Goal: Transaction & Acquisition: Purchase product/service

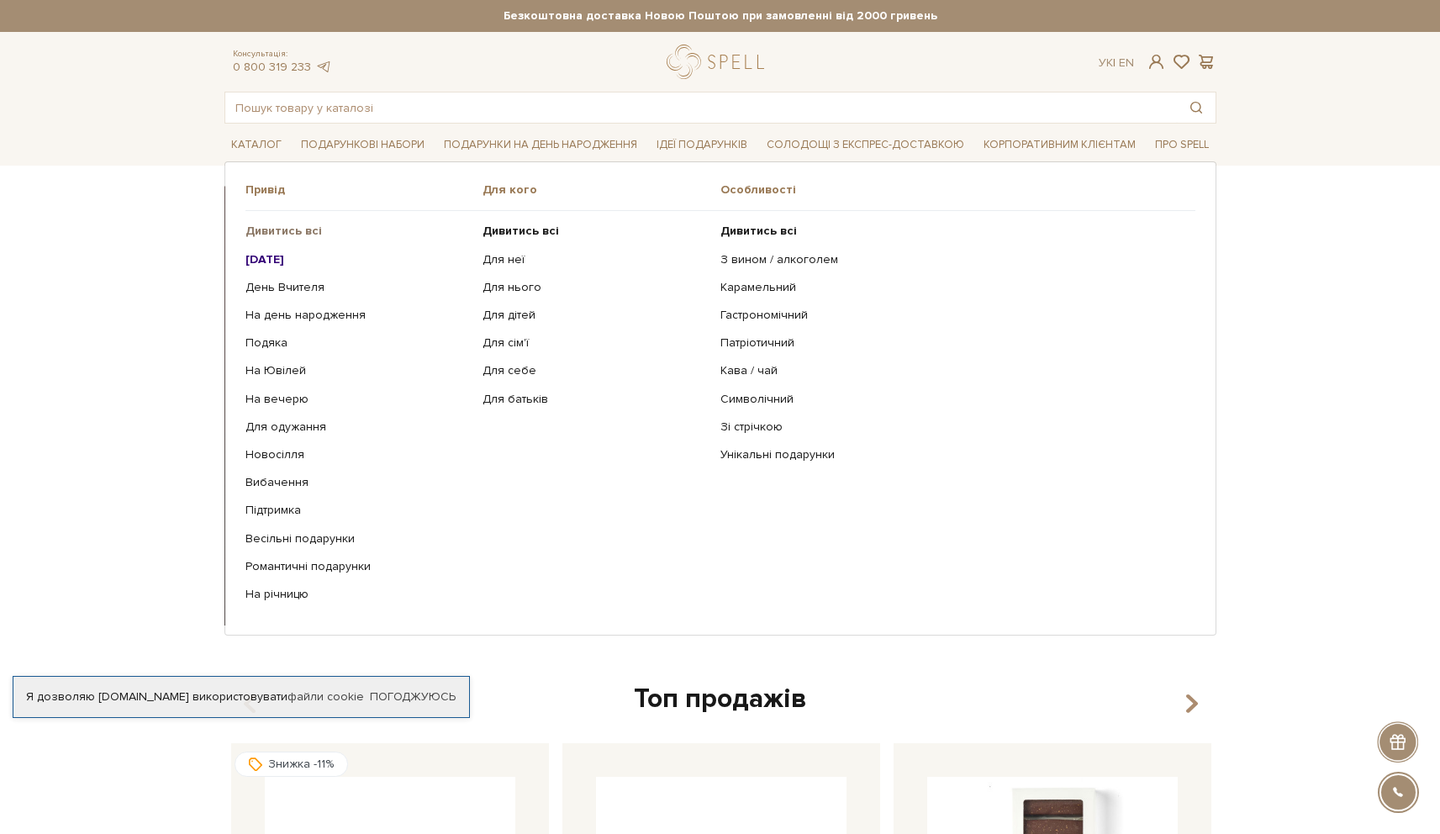
click at [327, 230] on link "Дивитись всі" at bounding box center [358, 231] width 225 height 15
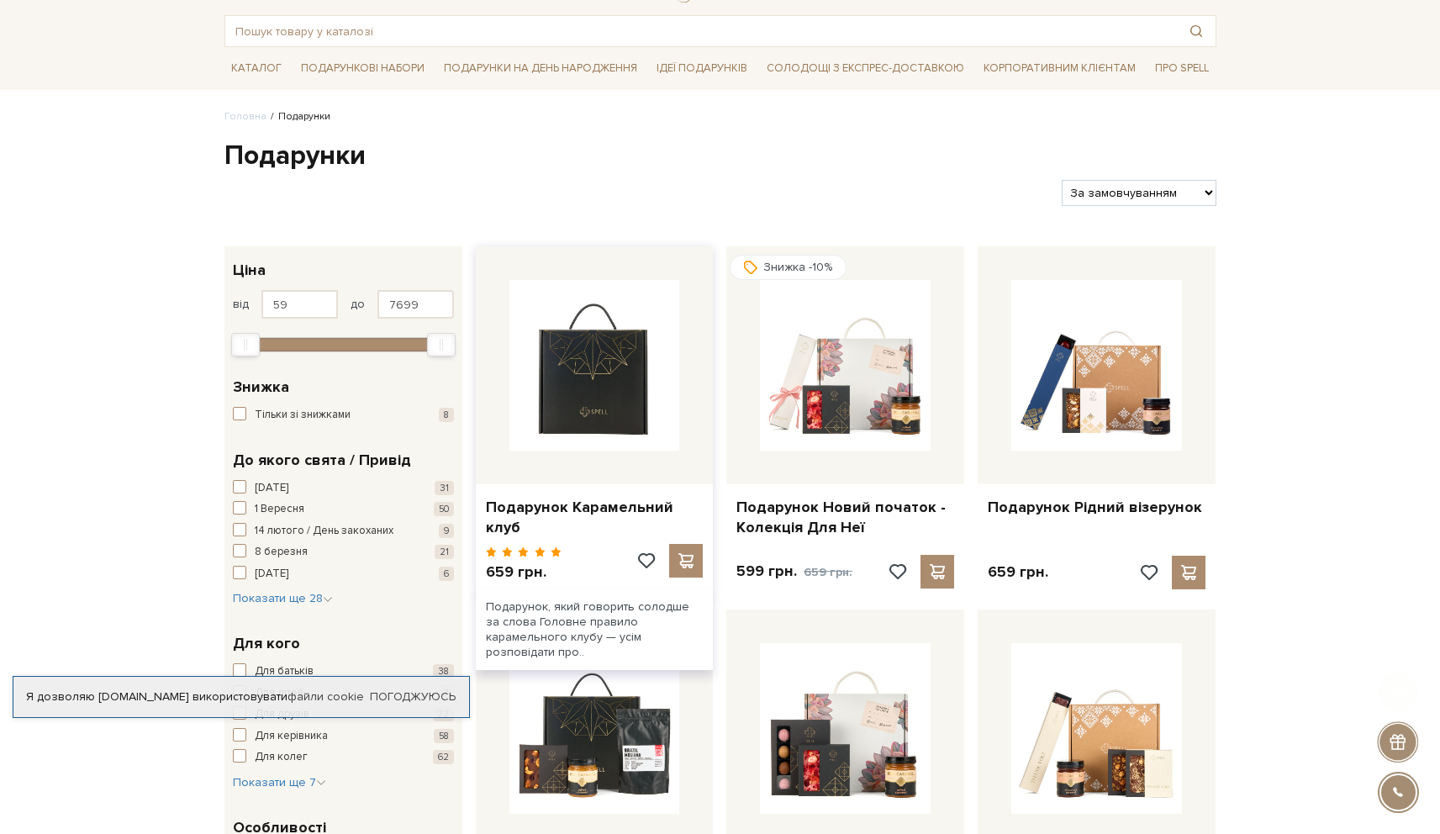
scroll to position [174, 0]
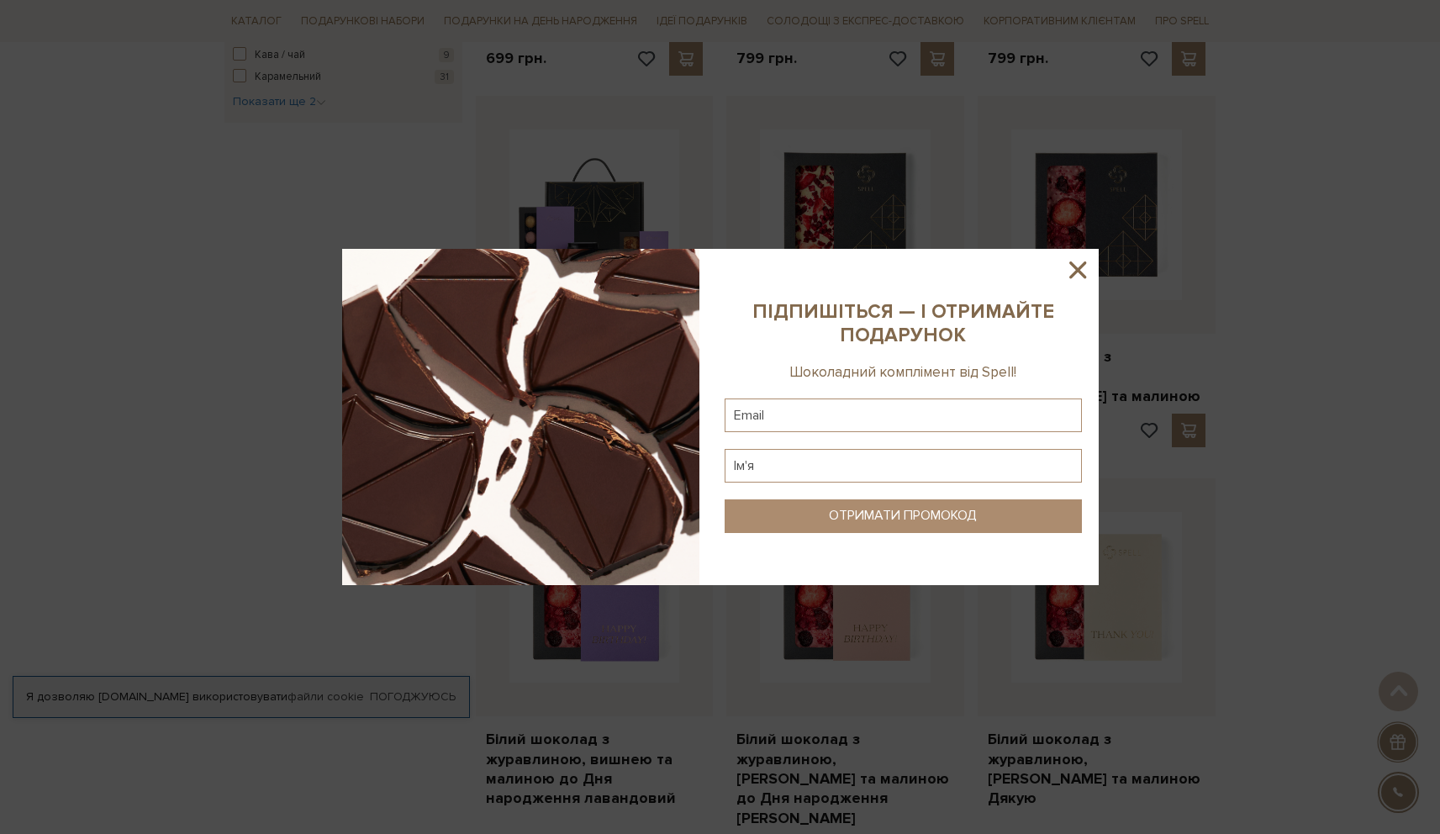
scroll to position [942, 0]
click at [1075, 274] on icon at bounding box center [1078, 270] width 29 height 29
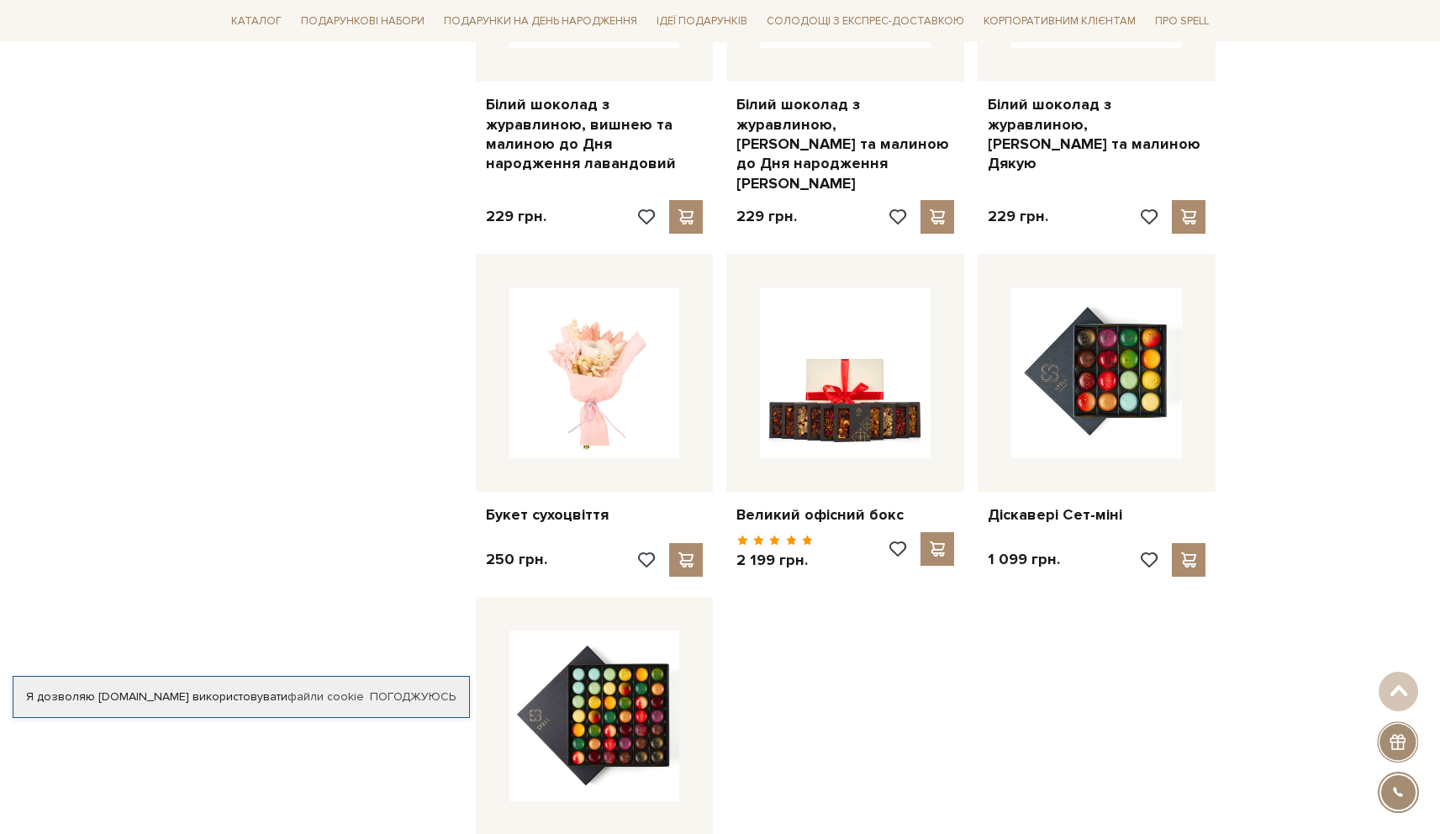
scroll to position [1564, 0]
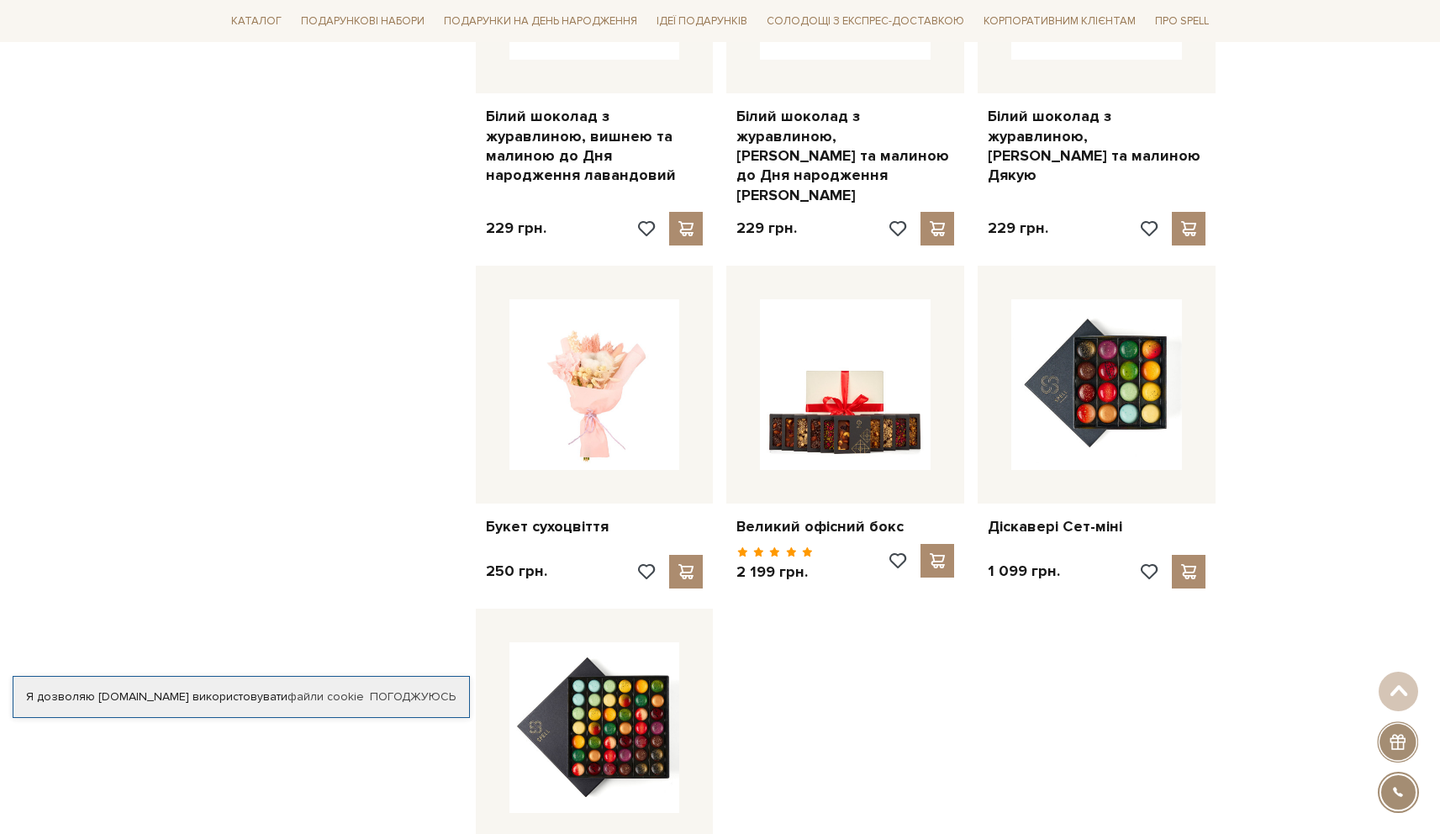
click at [1424, 729] on div "Головна Подарунки Подарунки Фільтри За замовчуванням За Ціною (зростання) За Ці…" at bounding box center [720, 105] width 1440 height 2966
click at [1403, 741] on div at bounding box center [1397, 741] width 41 height 41
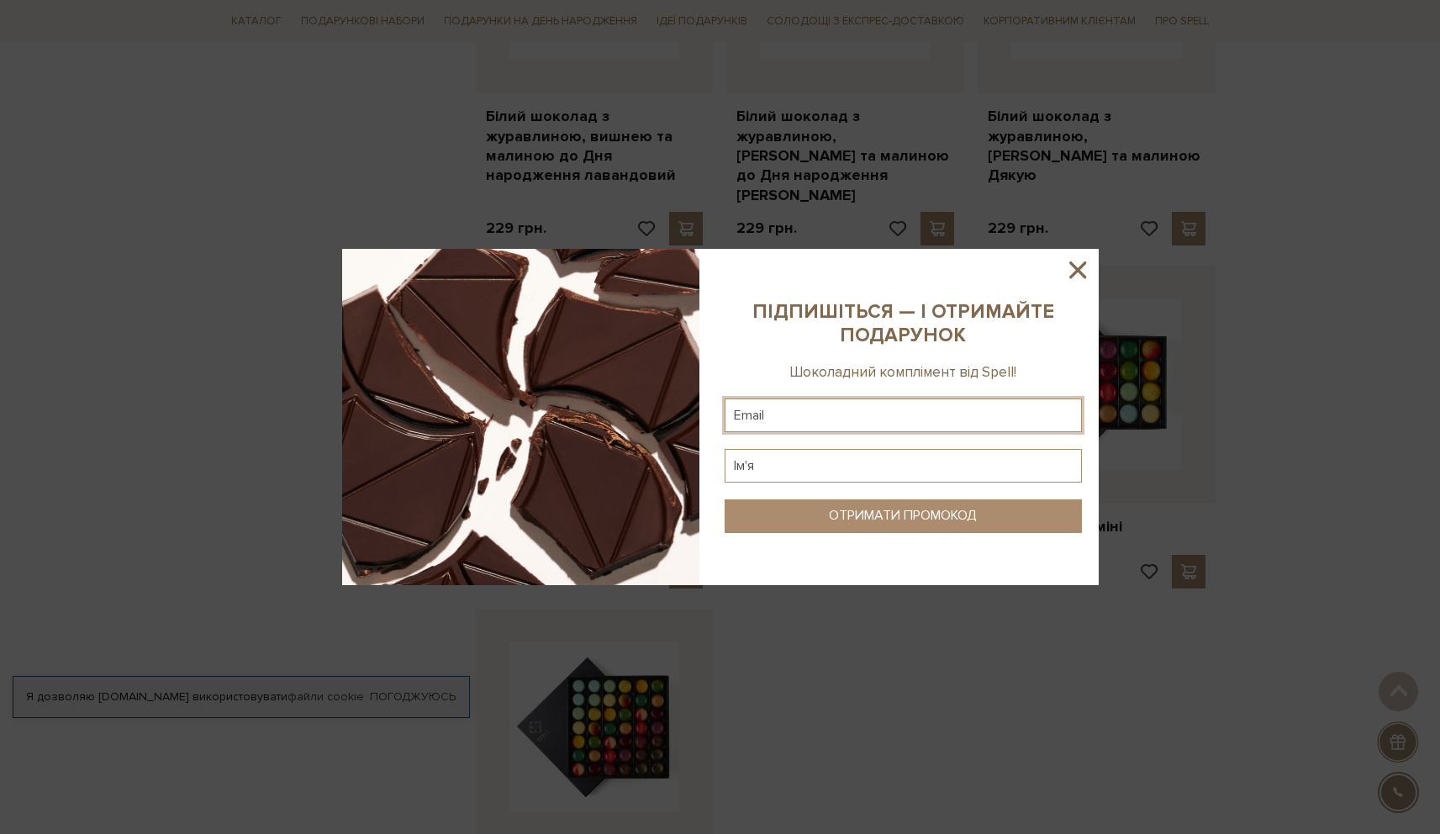
click at [854, 421] on input "text" at bounding box center [903, 416] width 357 height 34
type input "s"
type input "malkolisnychenko@gmail.com"
type input "alex"
click at [870, 502] on button "ОТРИМАТИ ПРОМОКОД" at bounding box center [903, 516] width 357 height 34
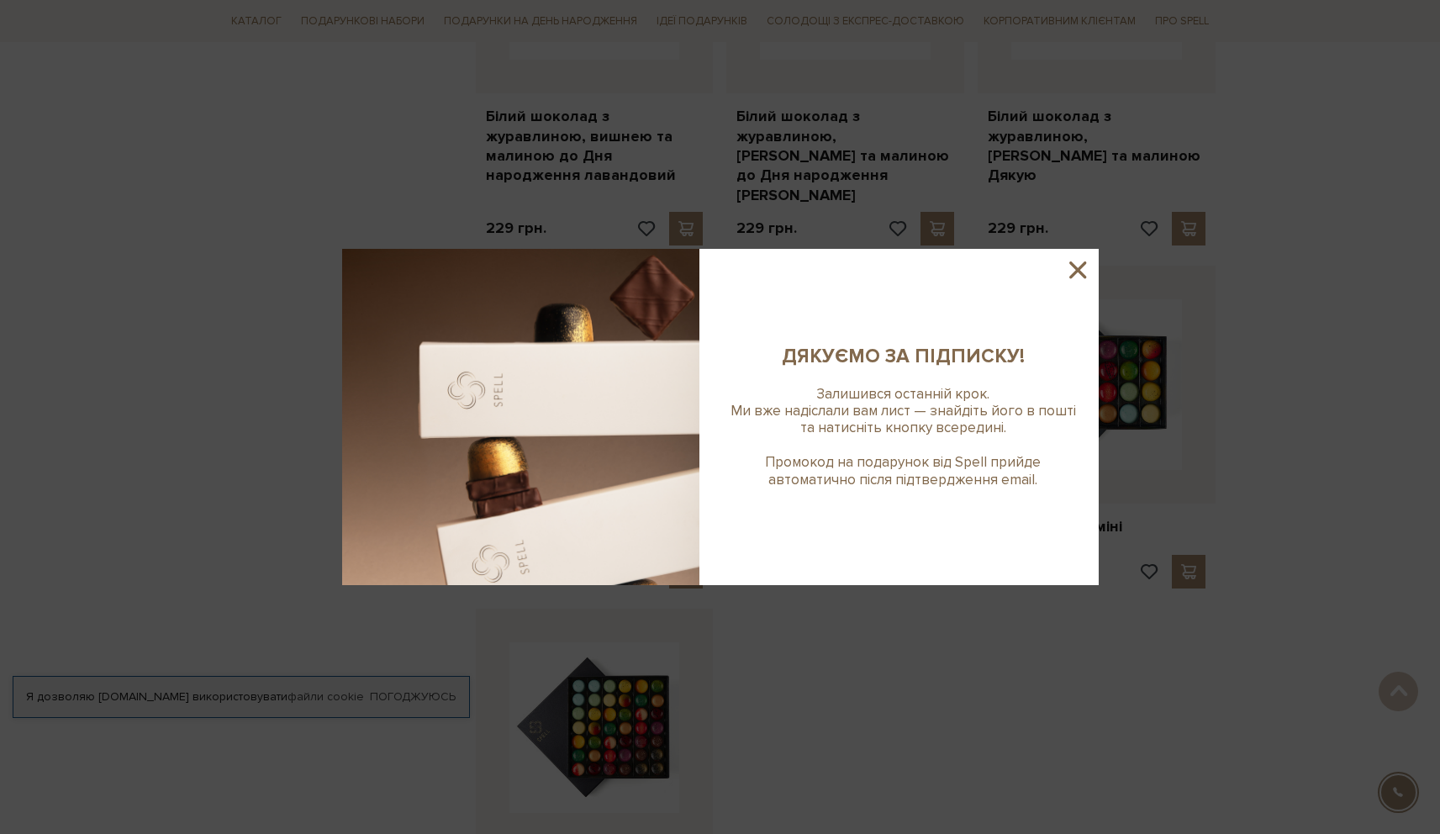
click at [1083, 273] on icon at bounding box center [1078, 270] width 29 height 29
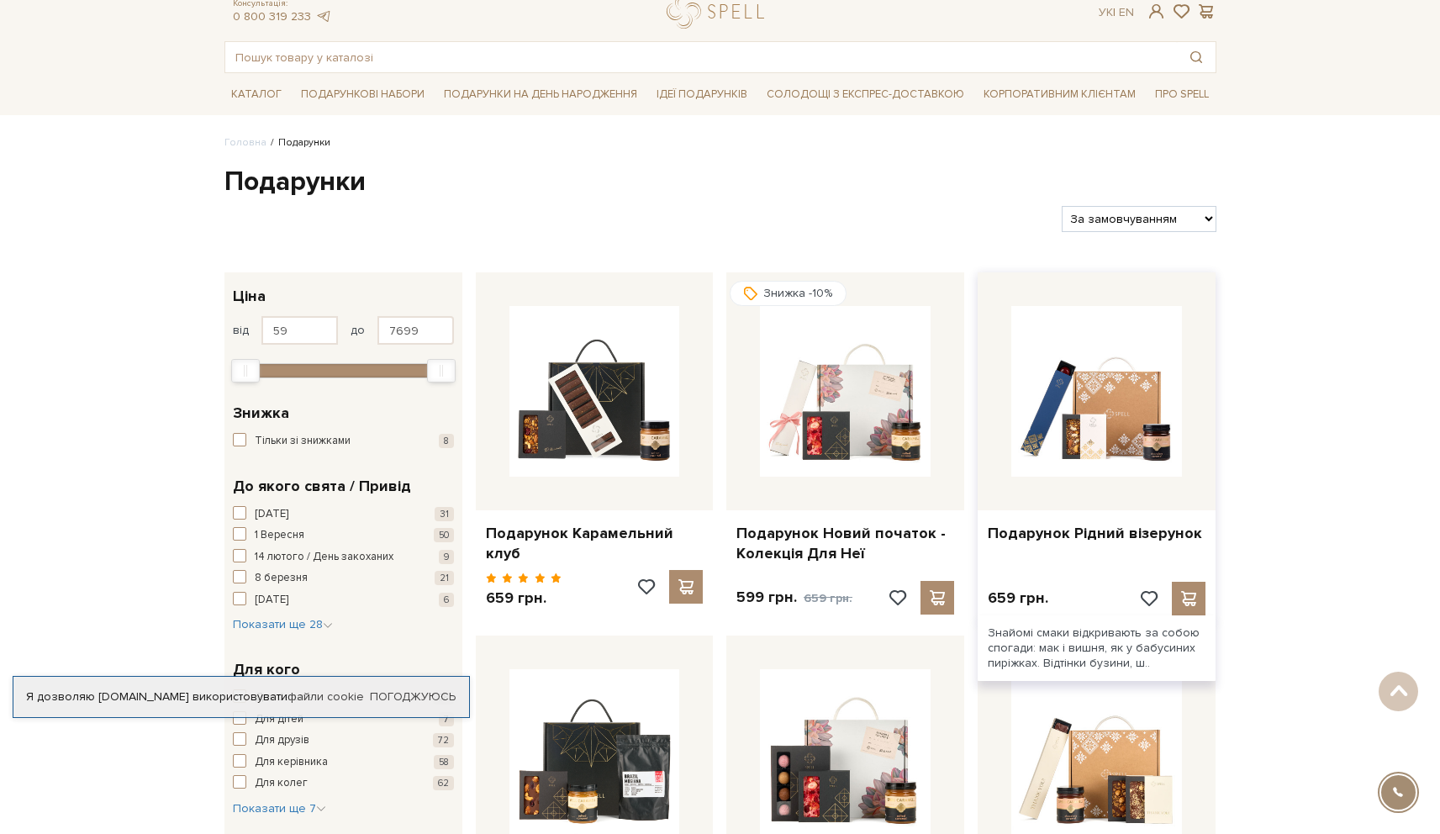
scroll to position [0, 0]
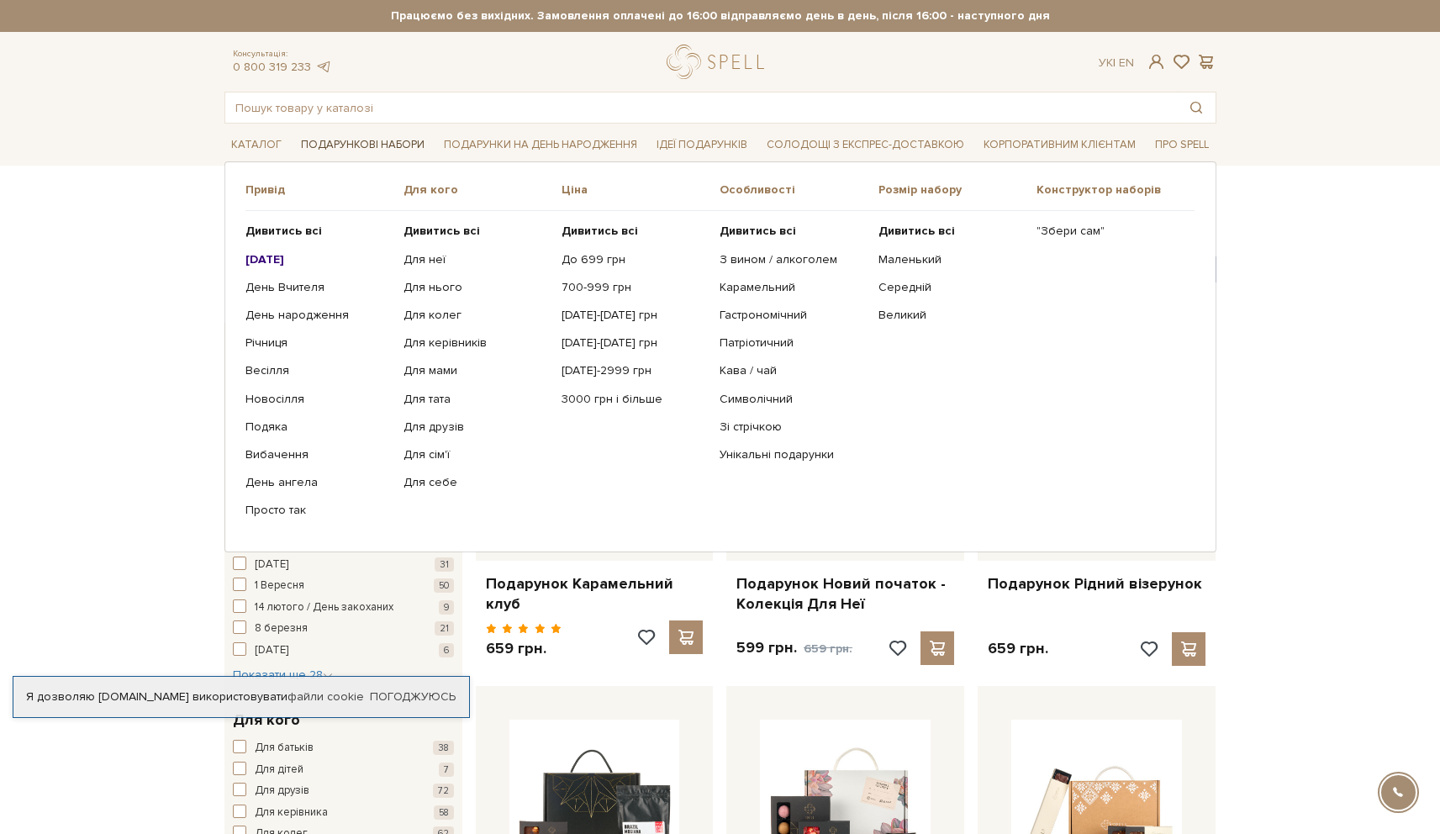
click at [378, 149] on link "Подарункові набори" at bounding box center [362, 145] width 137 height 26
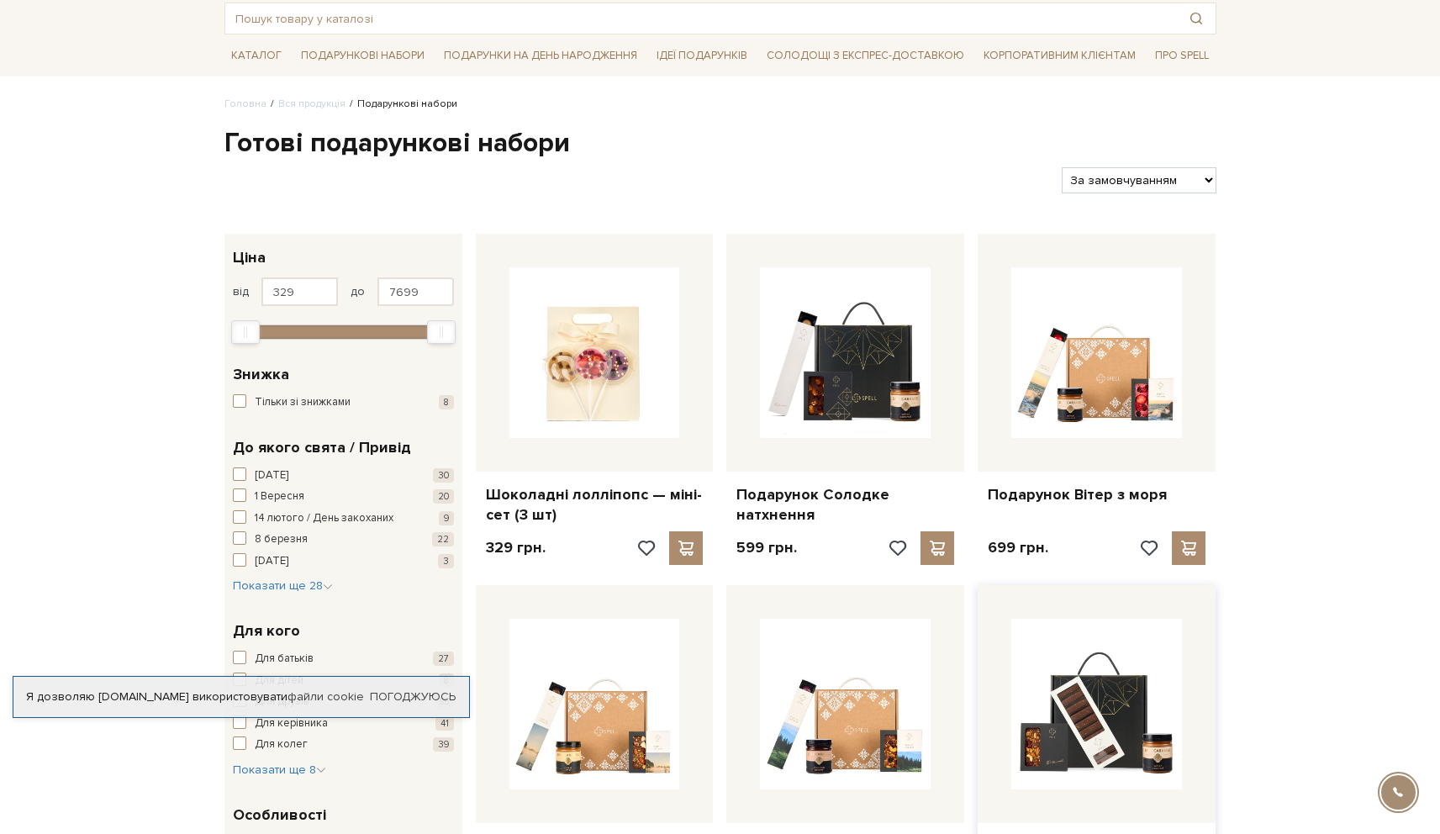
scroll to position [92, 0]
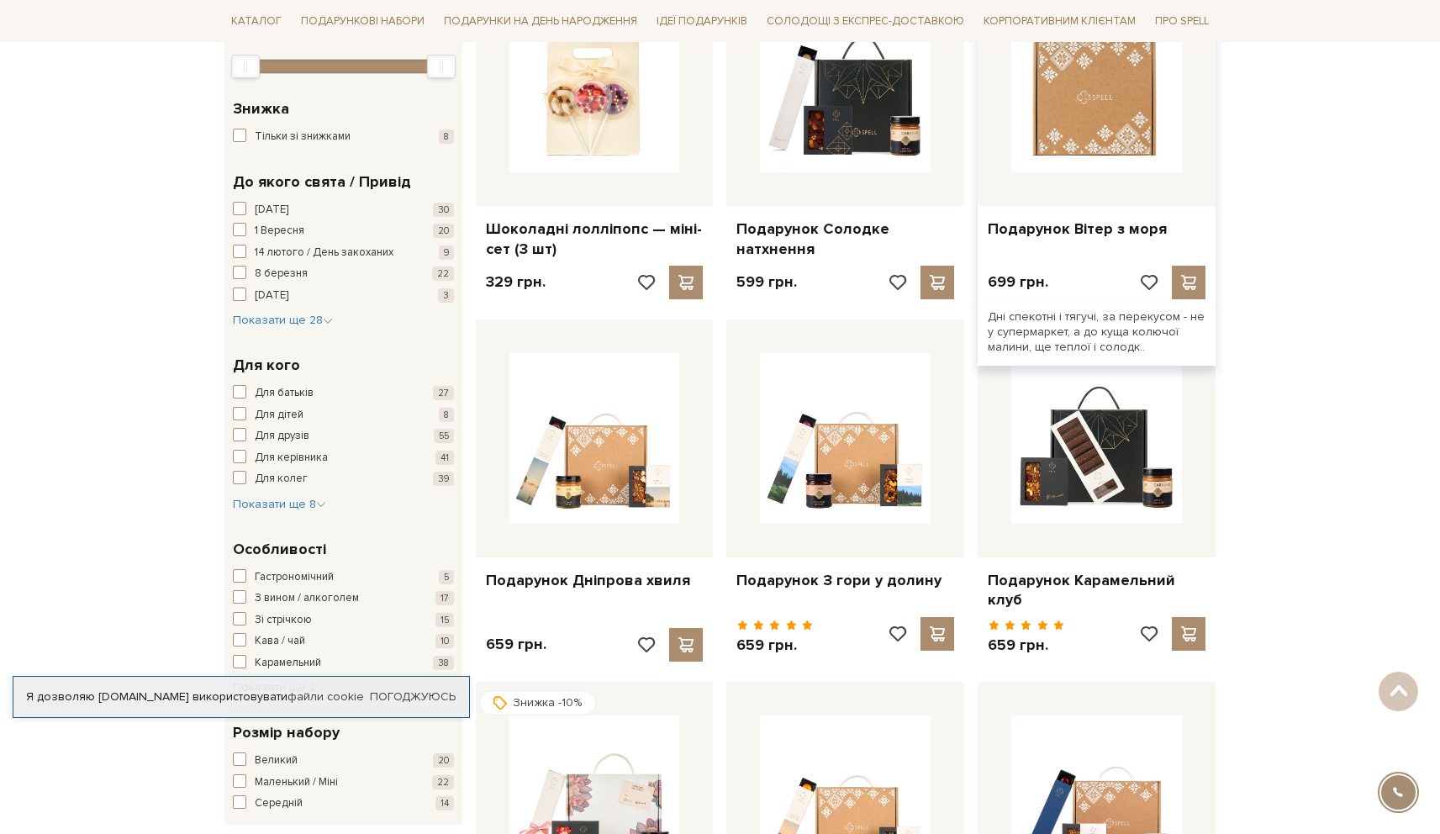
scroll to position [364, 0]
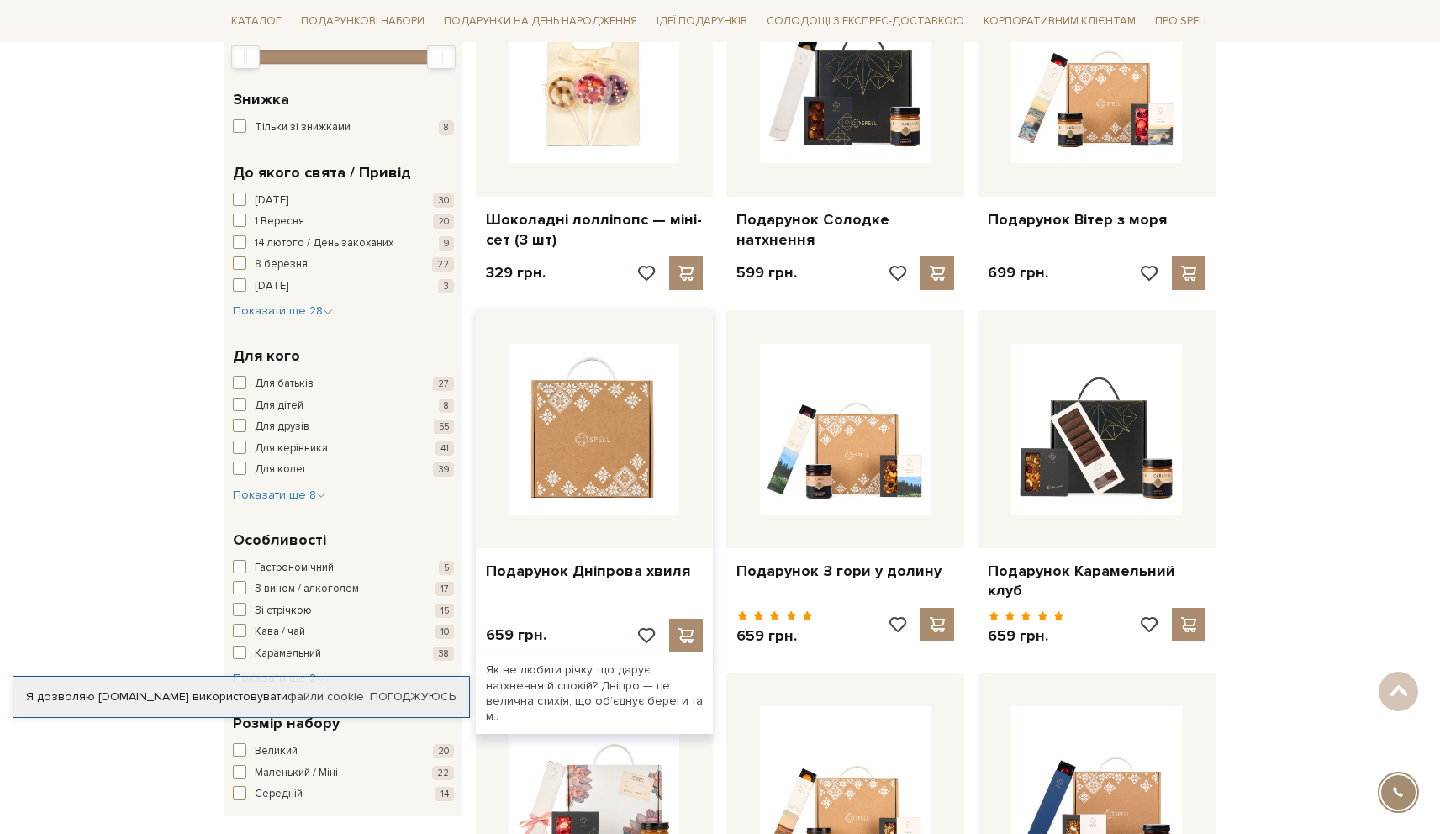
click at [614, 450] on img at bounding box center [595, 429] width 171 height 171
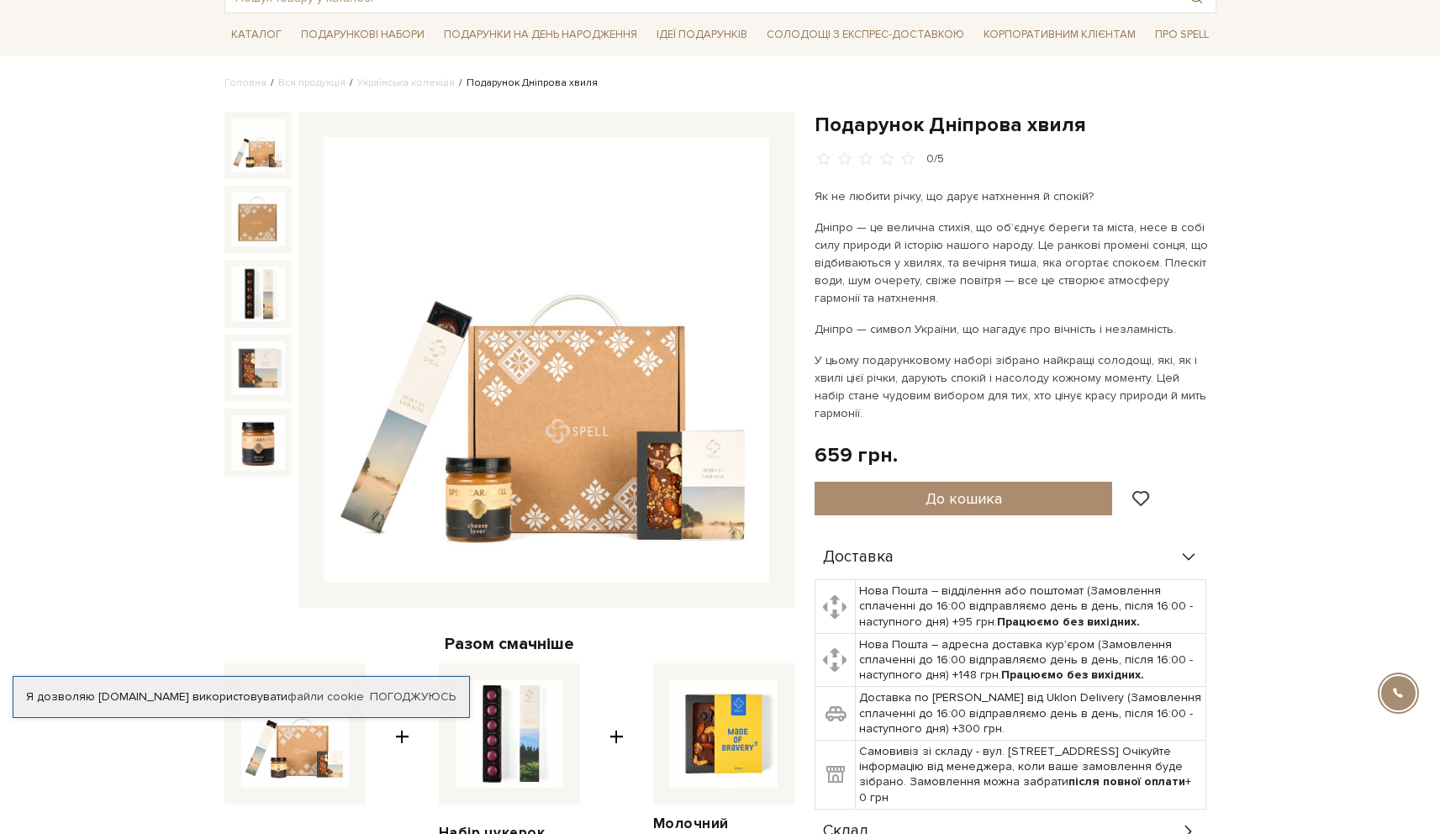
scroll to position [129, 0]
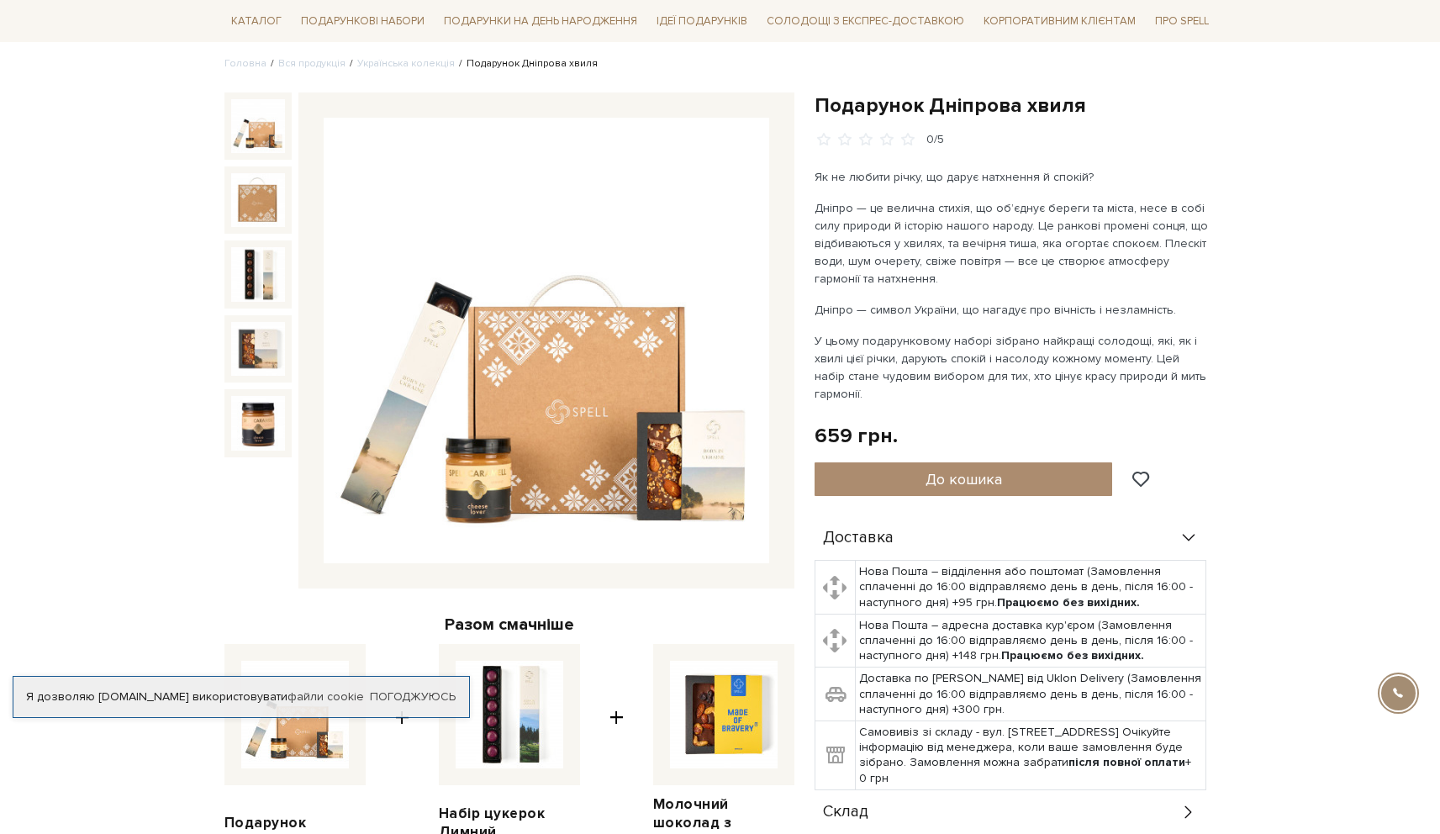
click at [565, 415] on img at bounding box center [547, 341] width 446 height 446
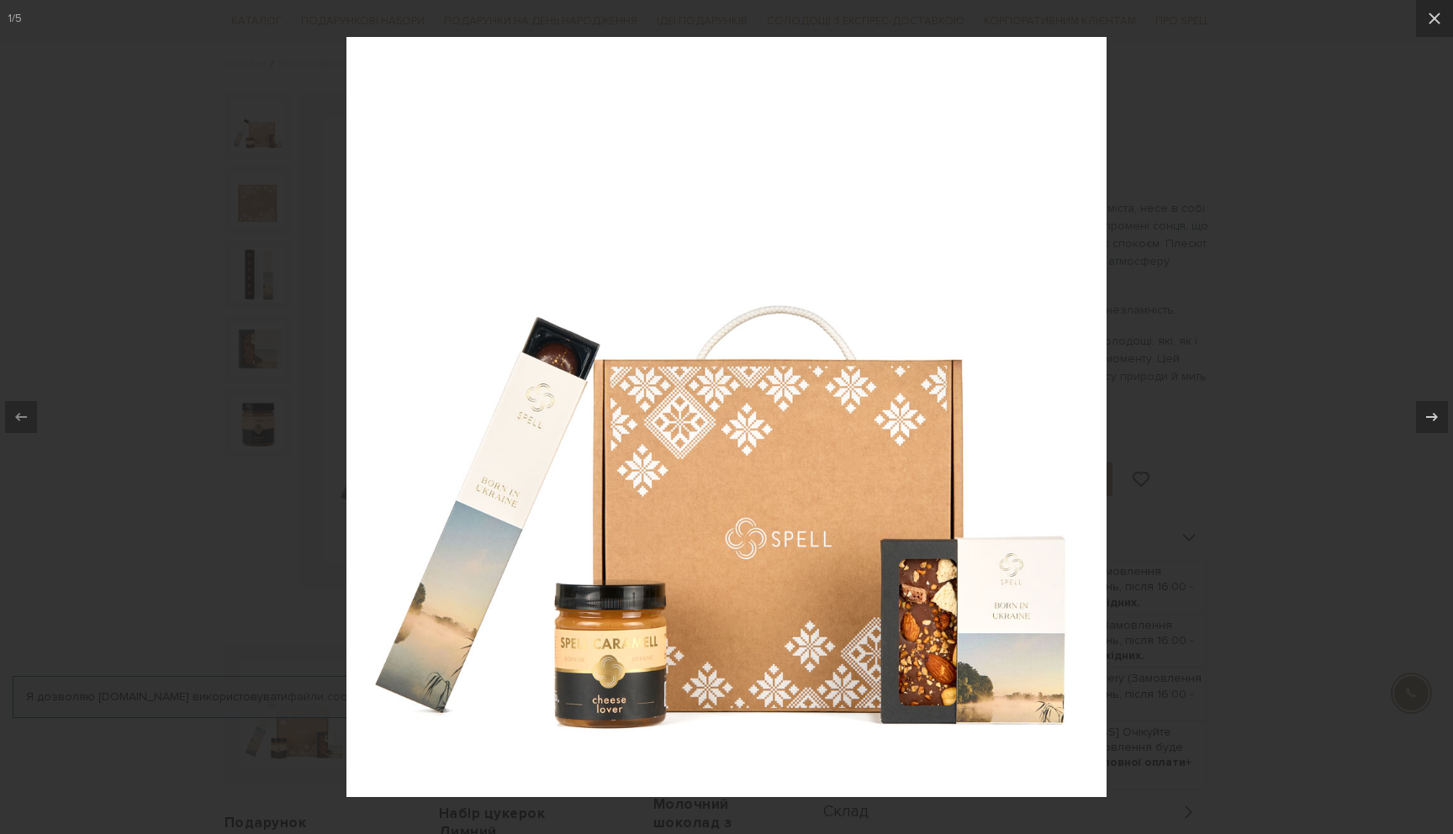
click at [1141, 330] on div at bounding box center [726, 417] width 1453 height 834
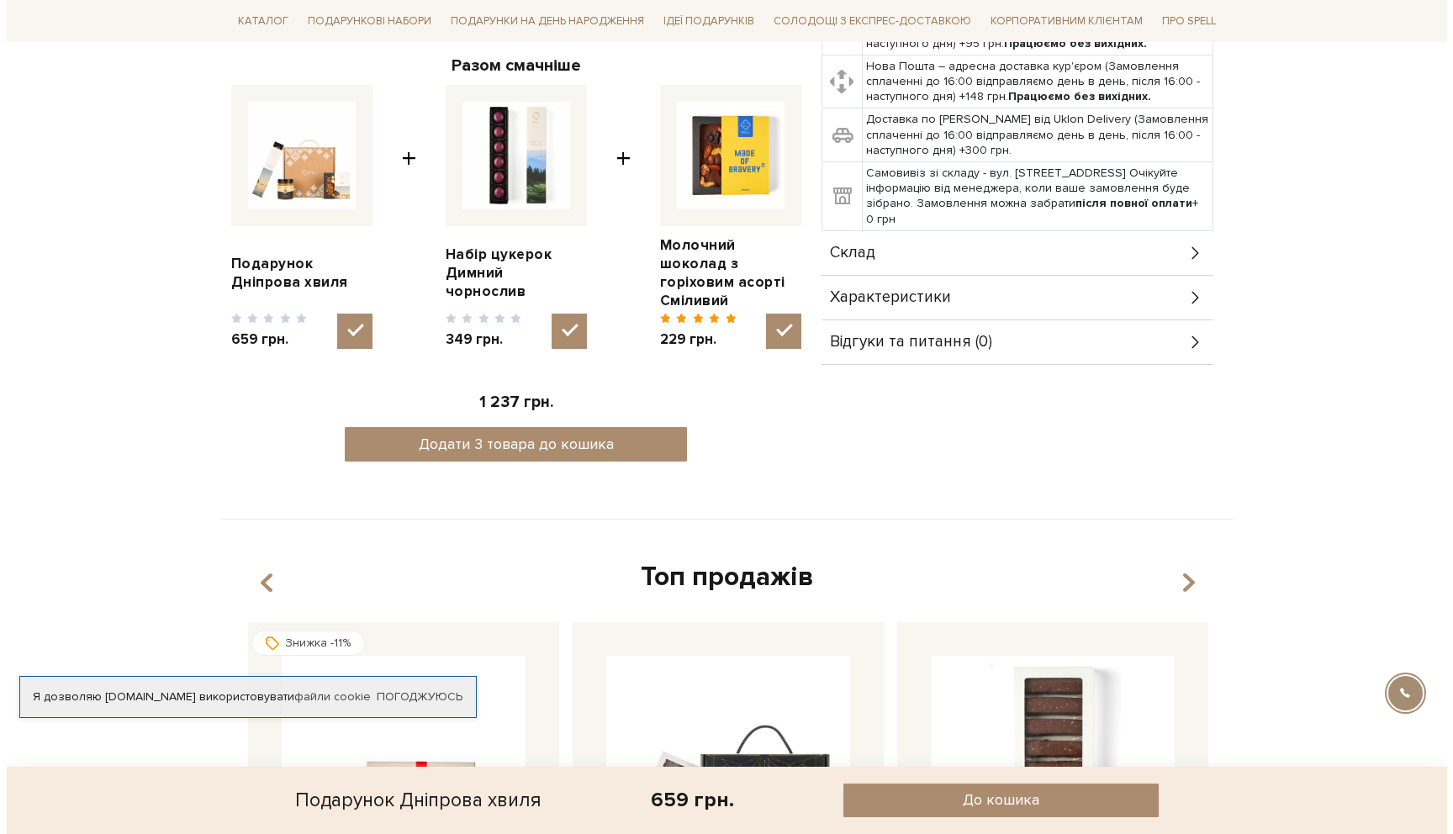
scroll to position [680, 0]
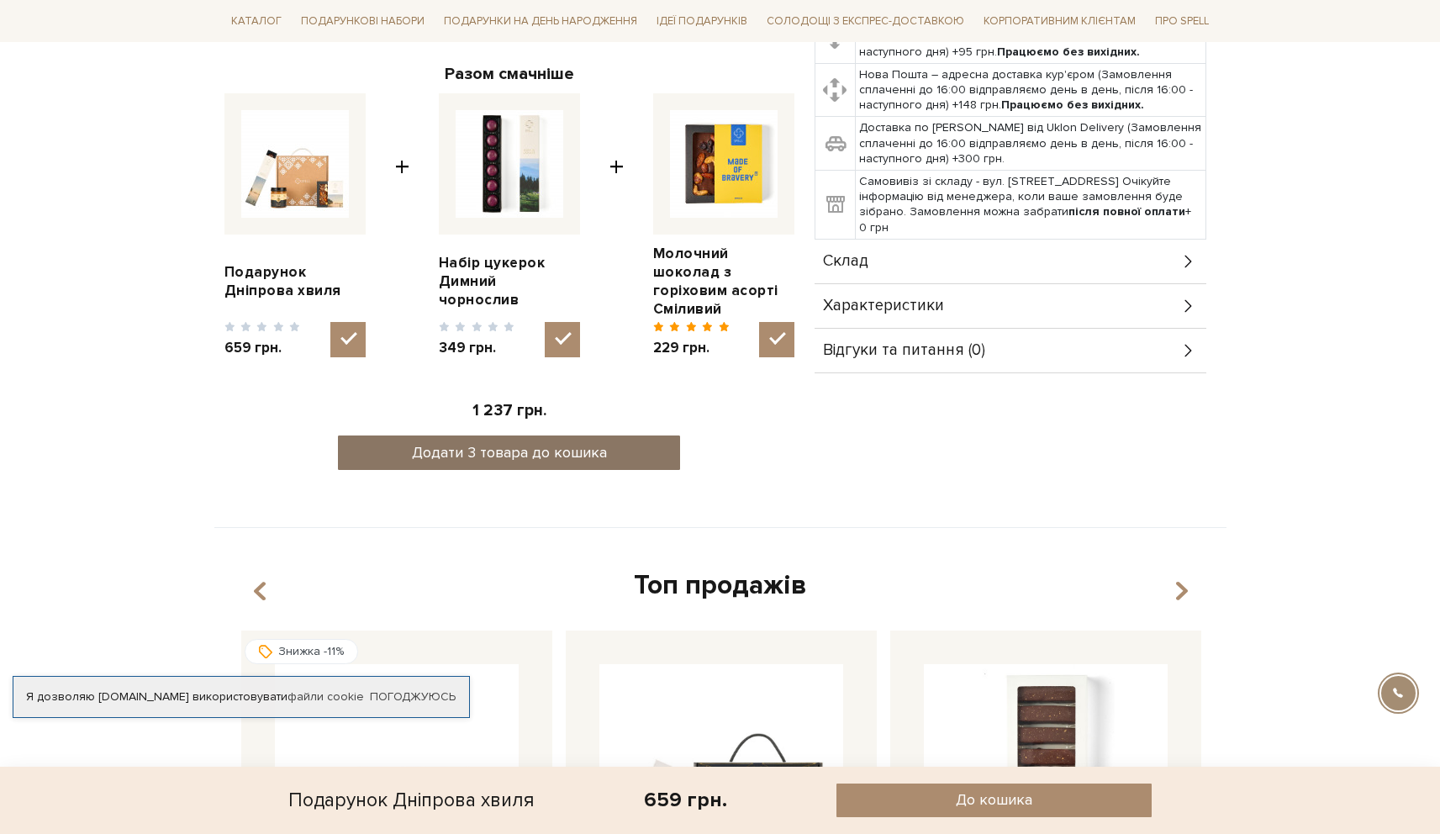
click at [536, 436] on button "Додати 3 товара до кошика" at bounding box center [509, 453] width 342 height 34
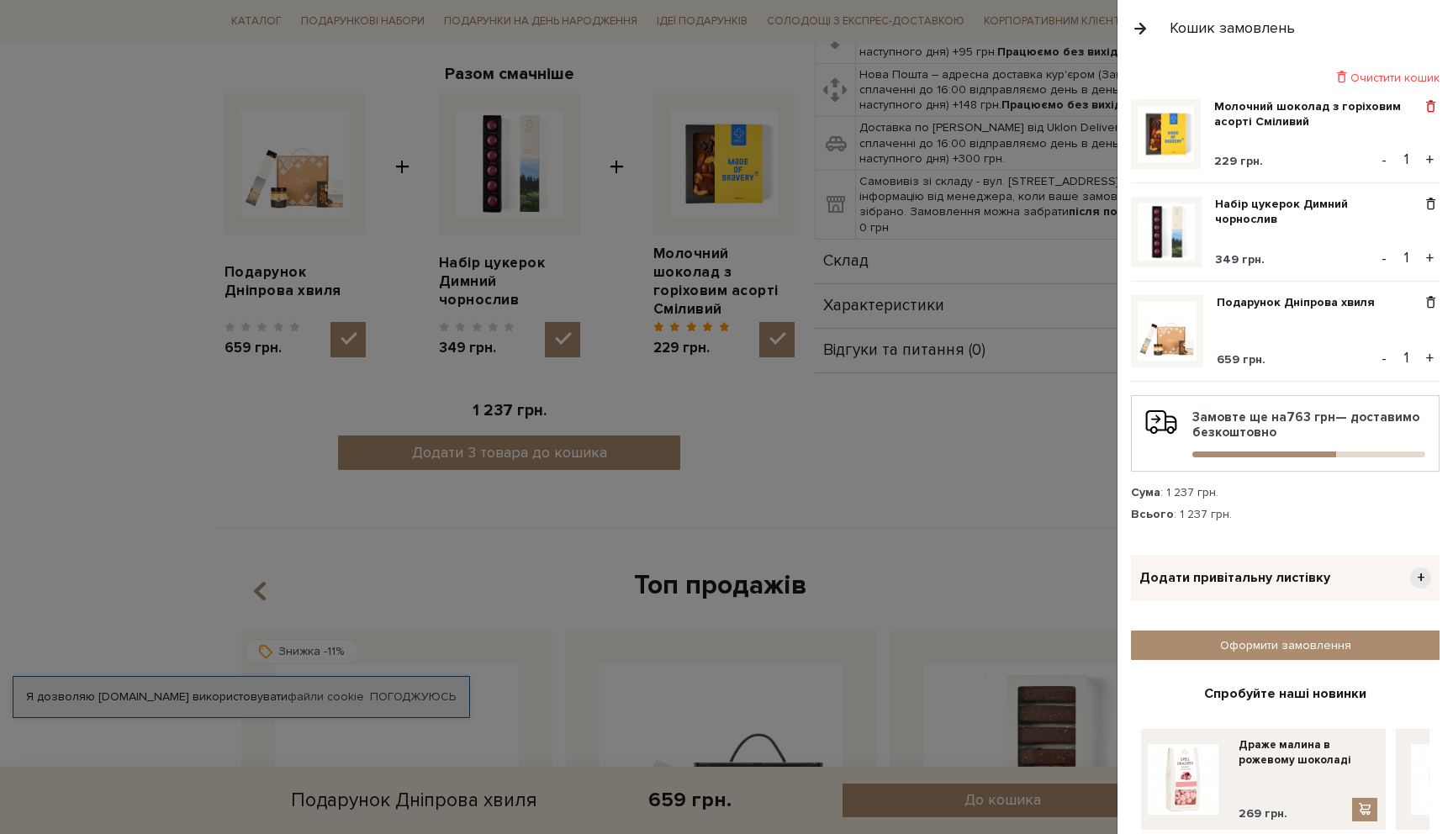
click at [1426, 106] on span at bounding box center [1431, 106] width 18 height 15
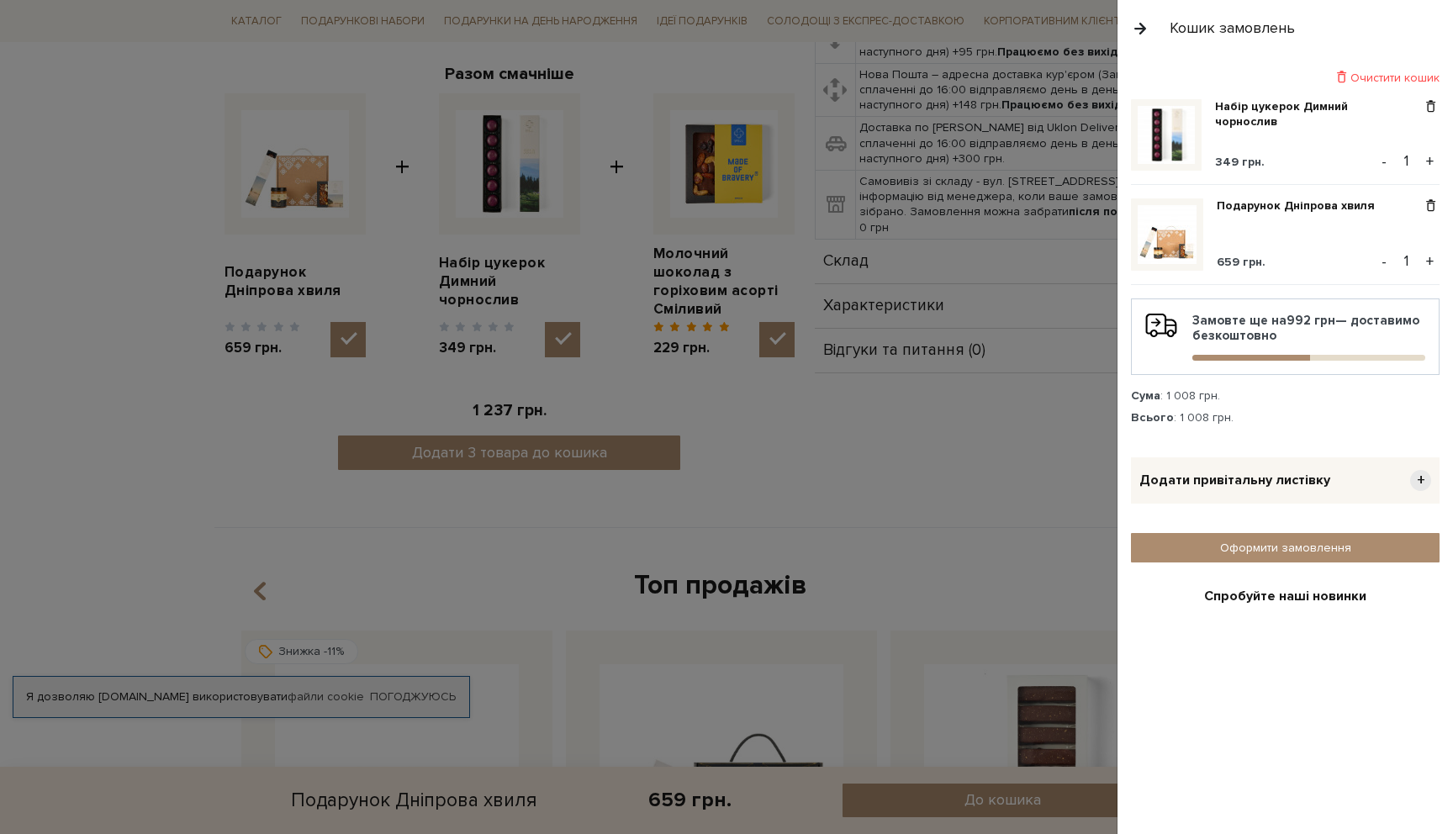
click at [1426, 106] on span at bounding box center [1431, 106] width 18 height 15
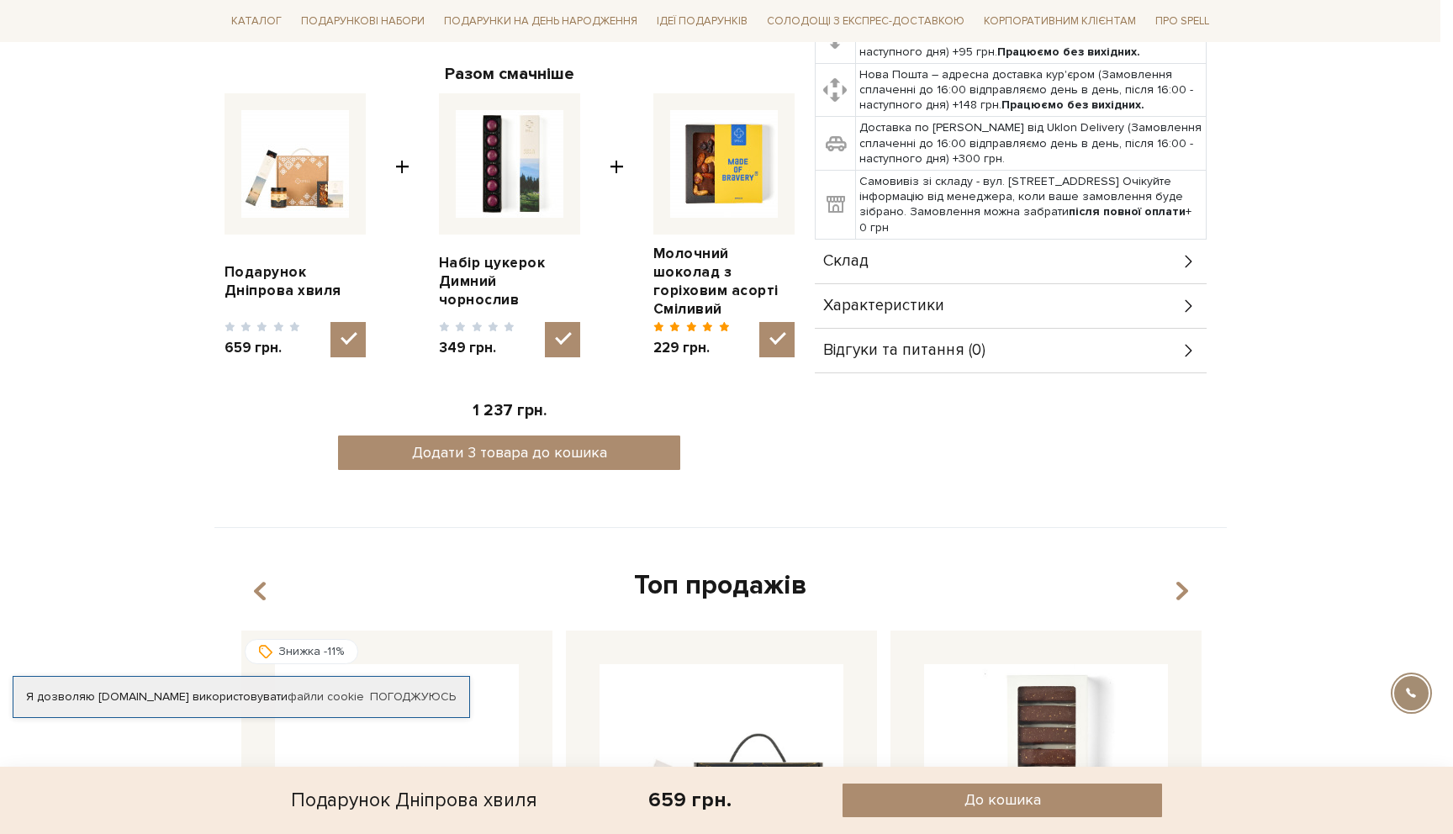
click at [1051, 330] on div at bounding box center [726, 417] width 1453 height 834
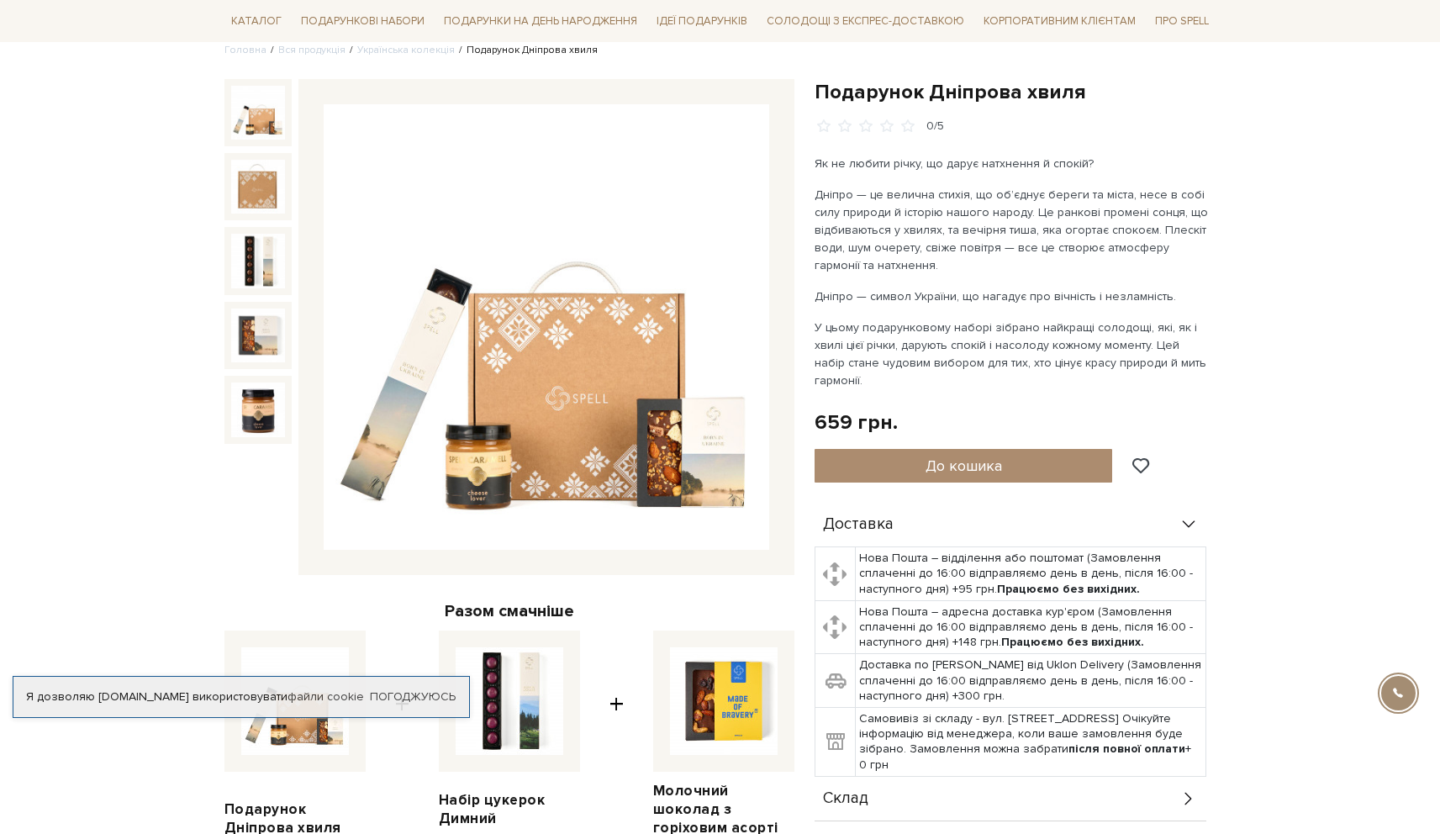
scroll to position [0, 0]
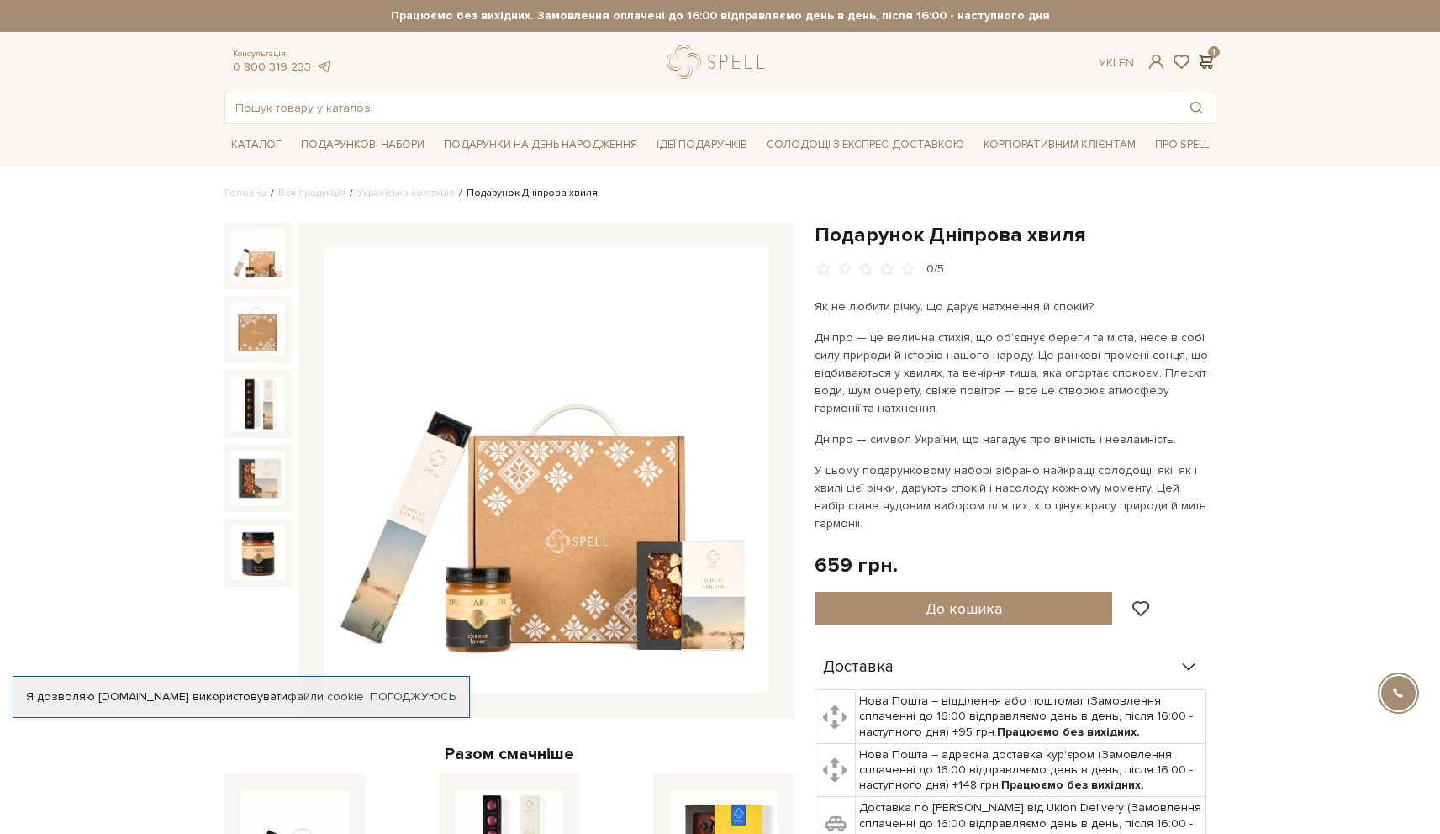
click at [1214, 66] on span at bounding box center [1206, 62] width 20 height 18
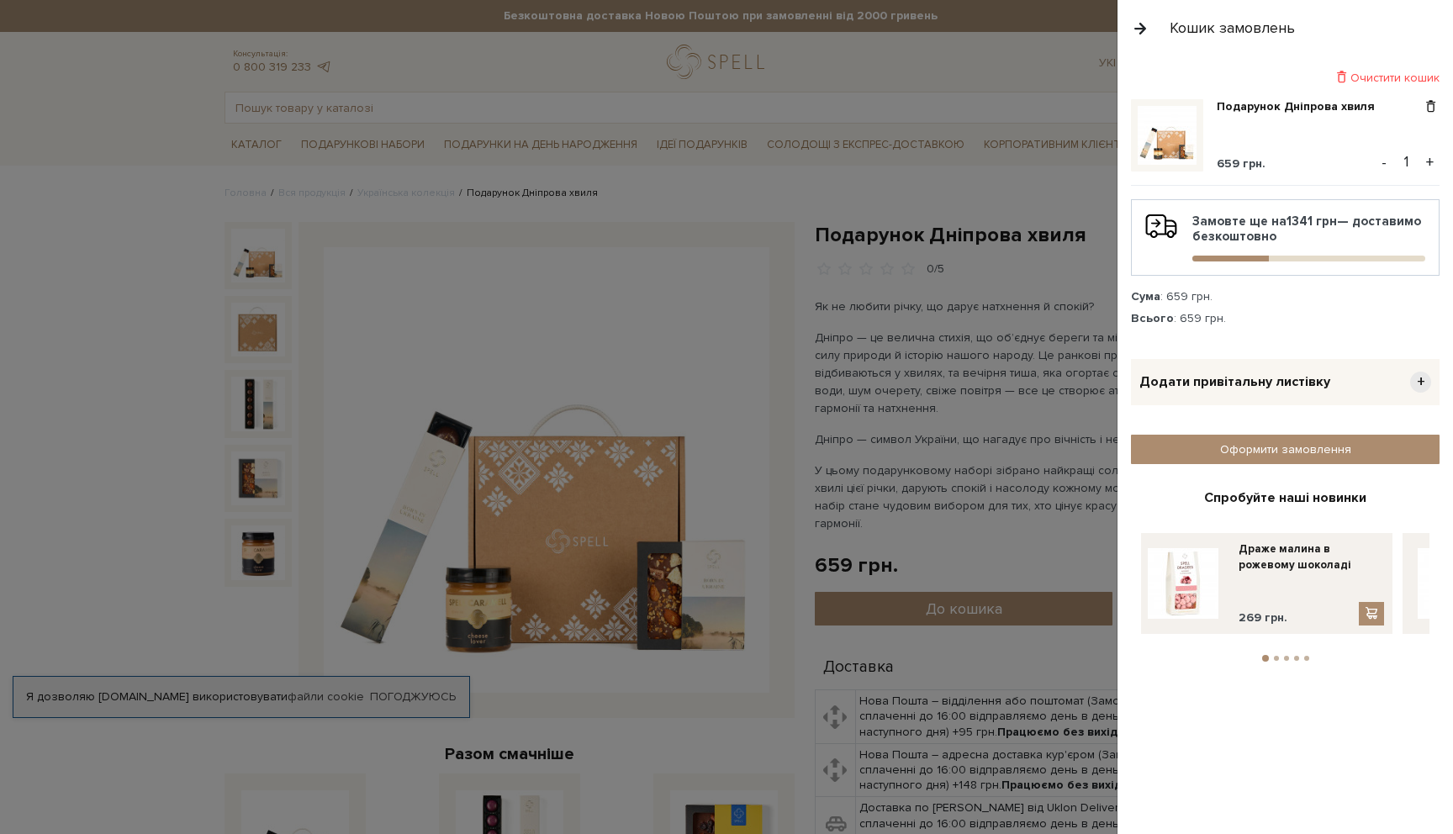
click at [1433, 161] on button "+" at bounding box center [1429, 162] width 19 height 25
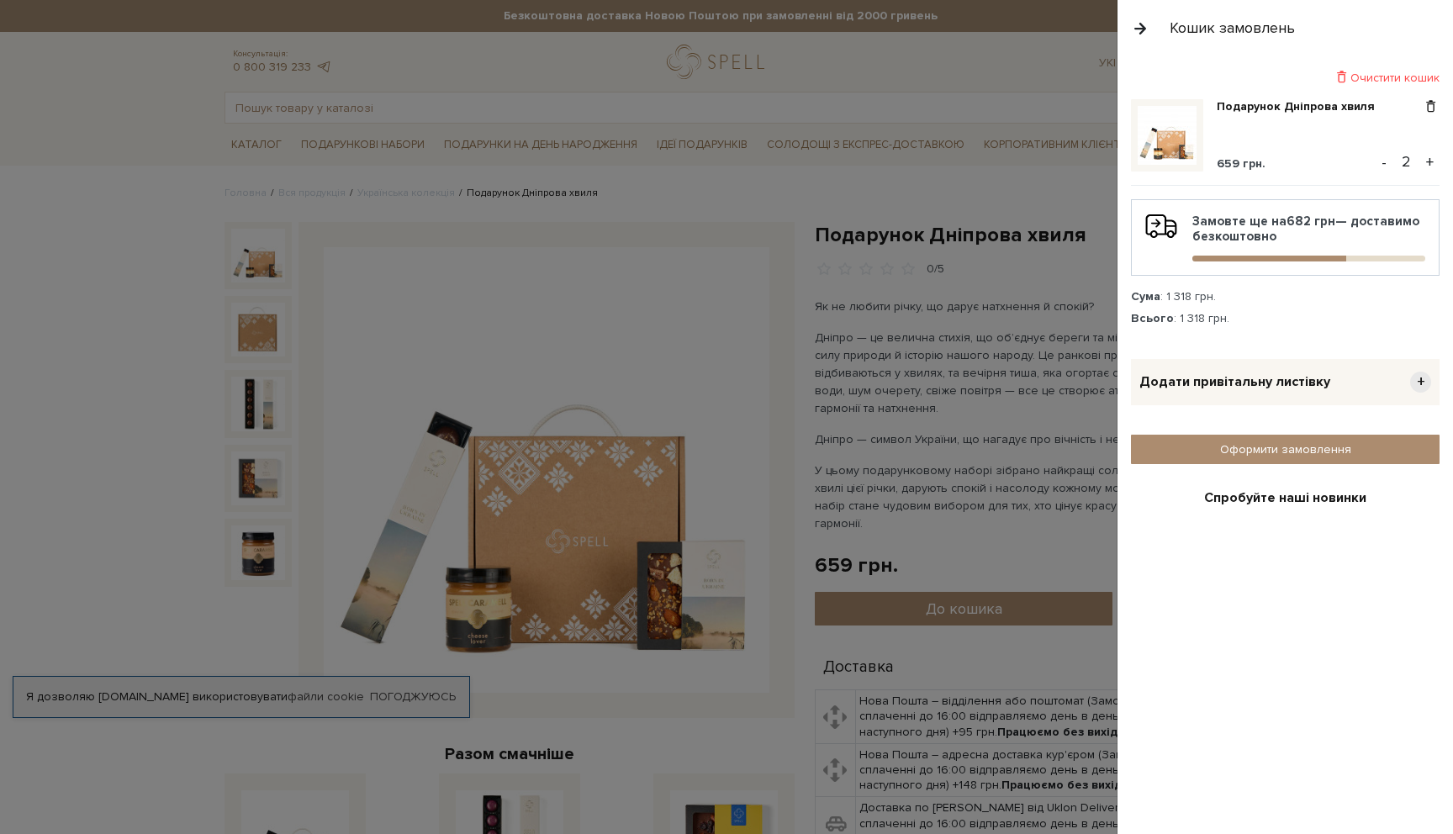
click at [1423, 160] on button "+" at bounding box center [1429, 162] width 19 height 25
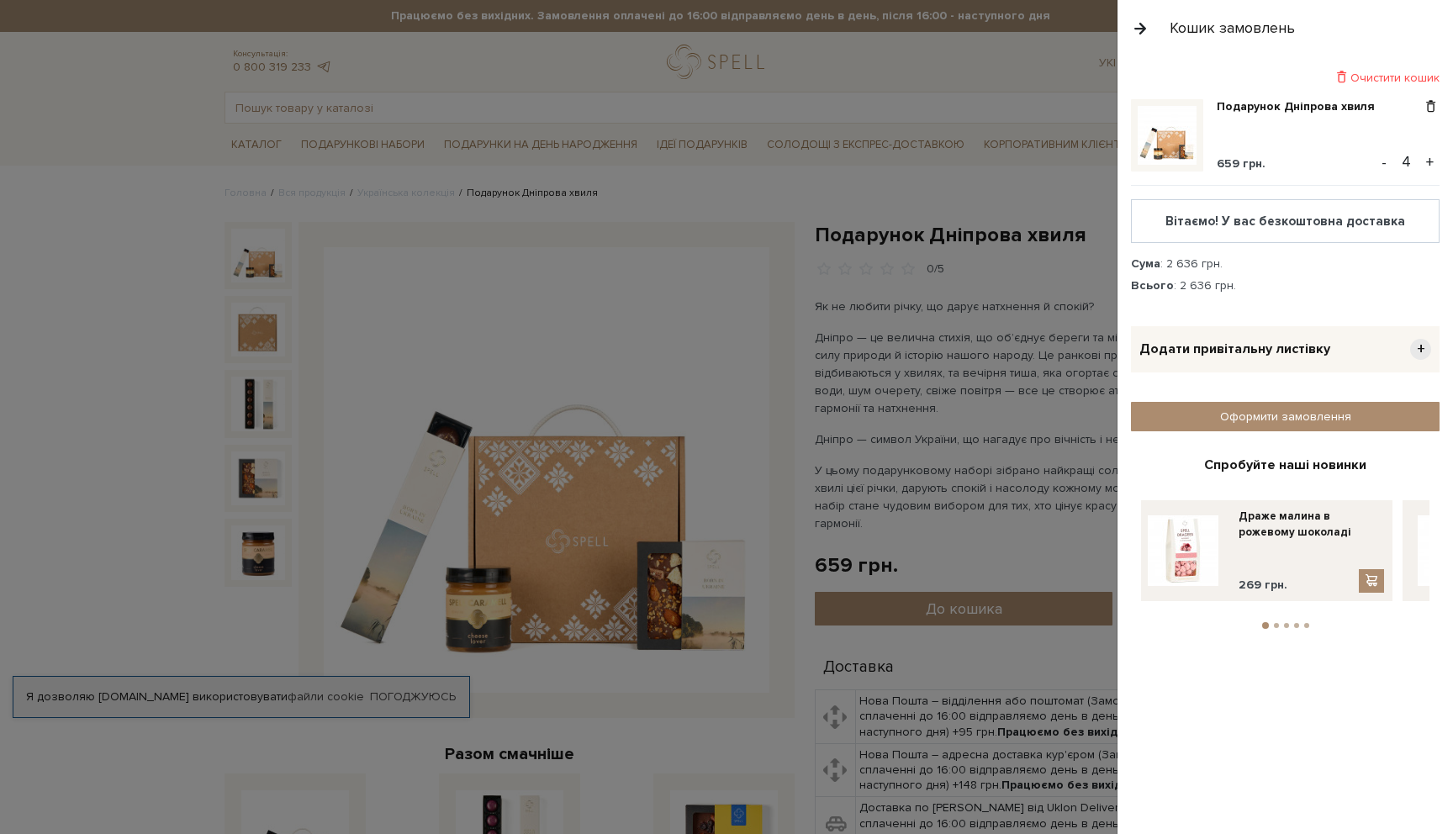
click at [1011, 354] on div at bounding box center [726, 417] width 1453 height 834
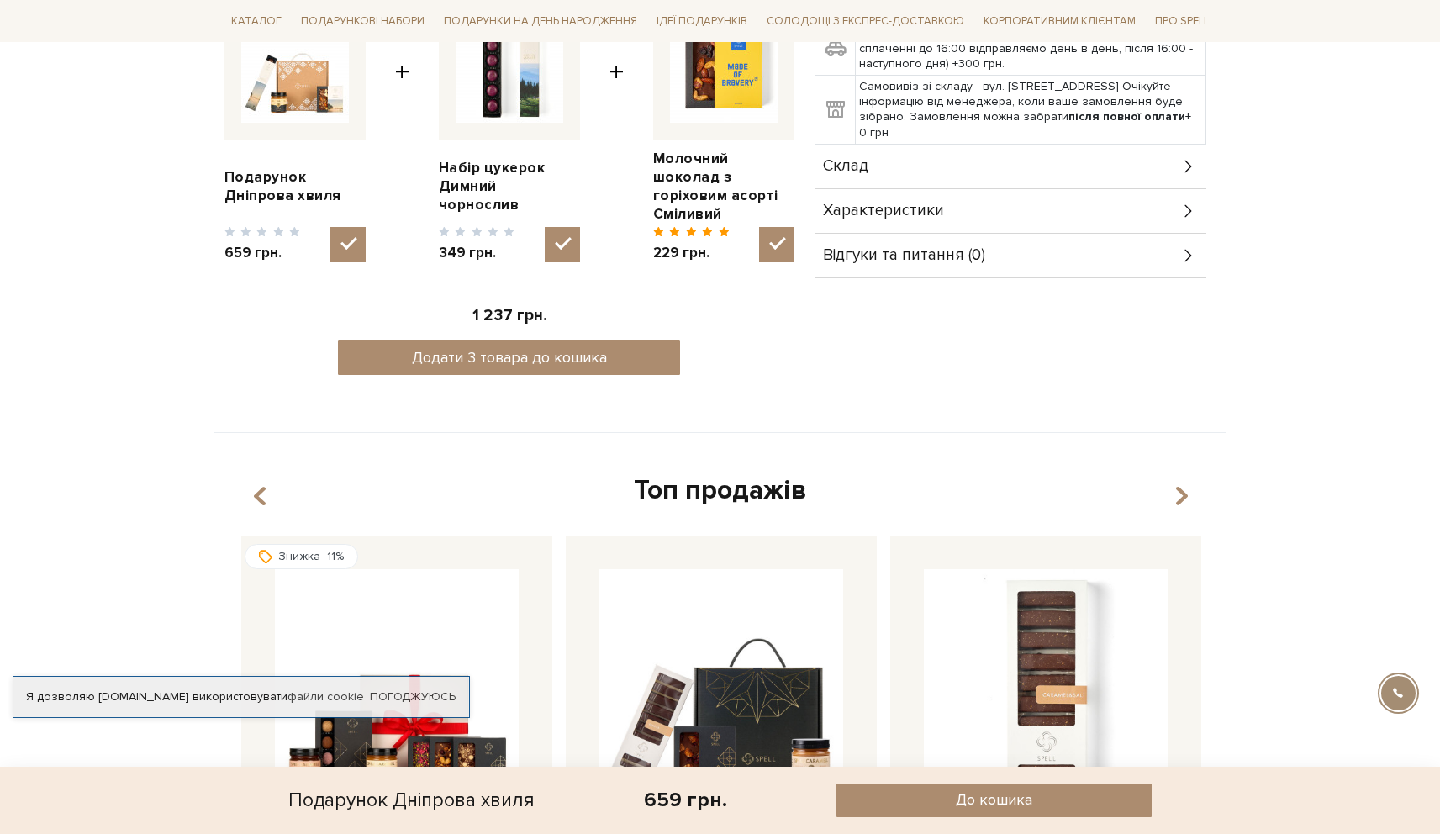
scroll to position [664, 0]
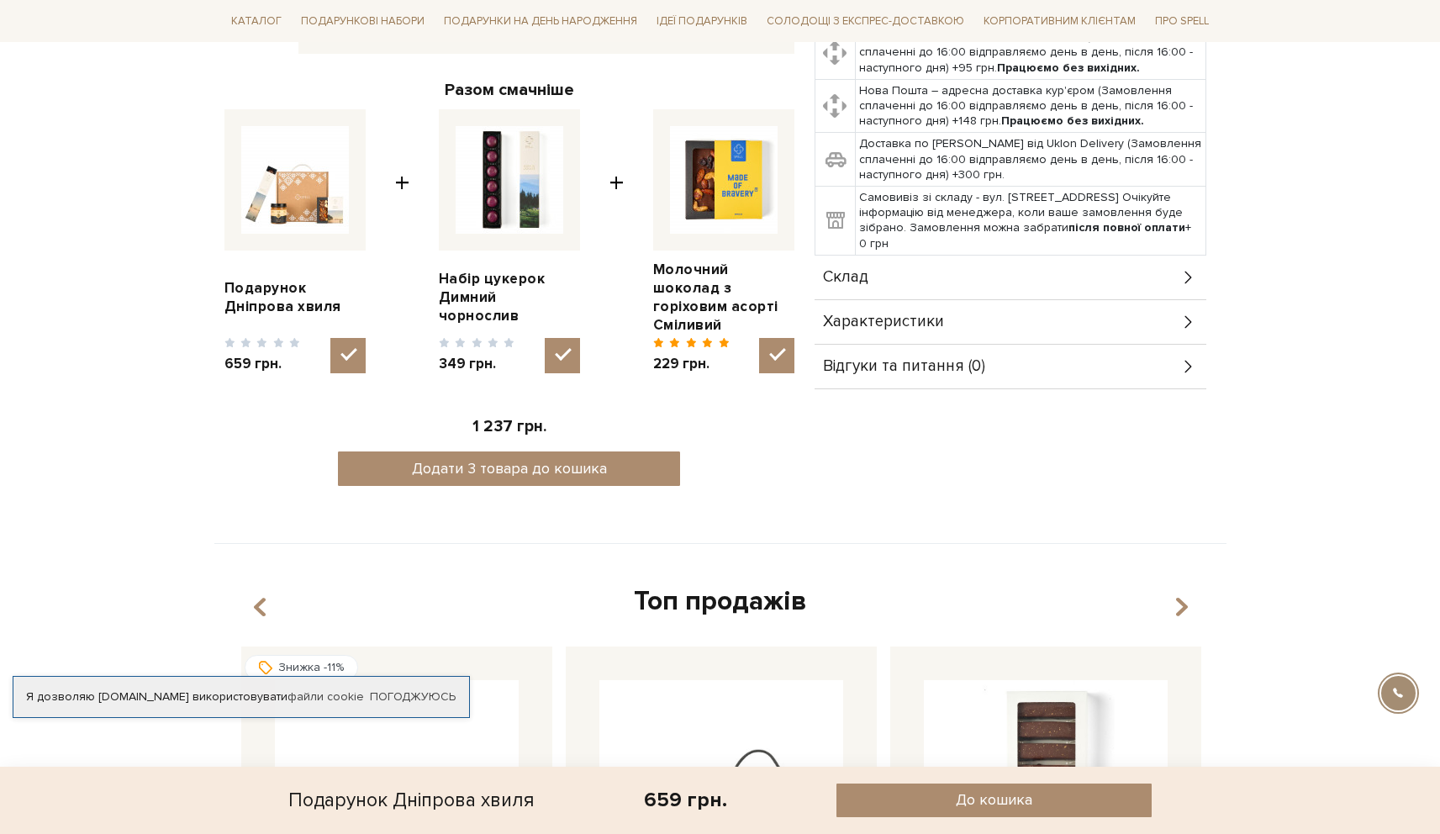
click at [953, 316] on div "Характеристики" at bounding box center [1011, 322] width 392 height 44
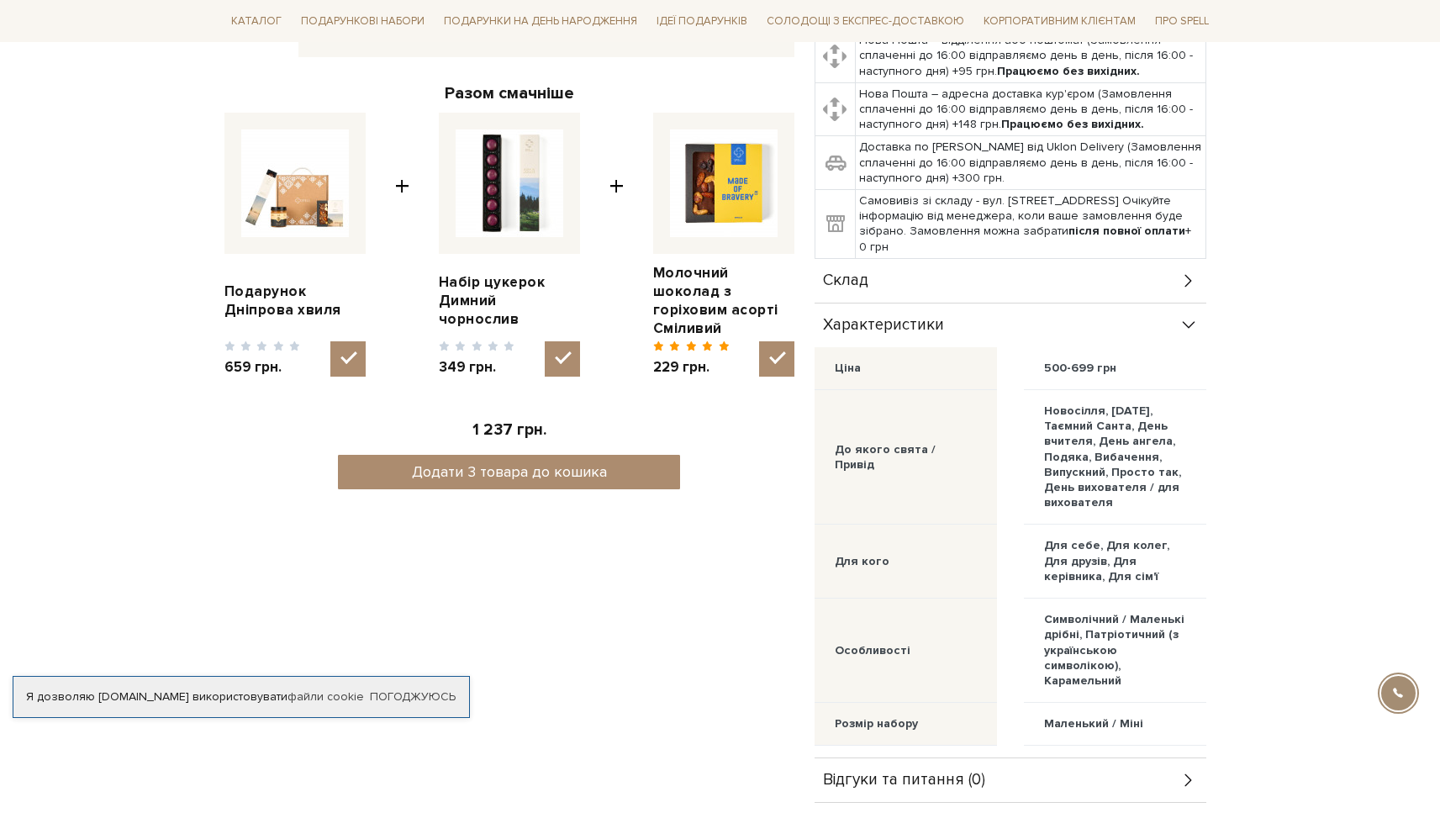
scroll to position [589, 0]
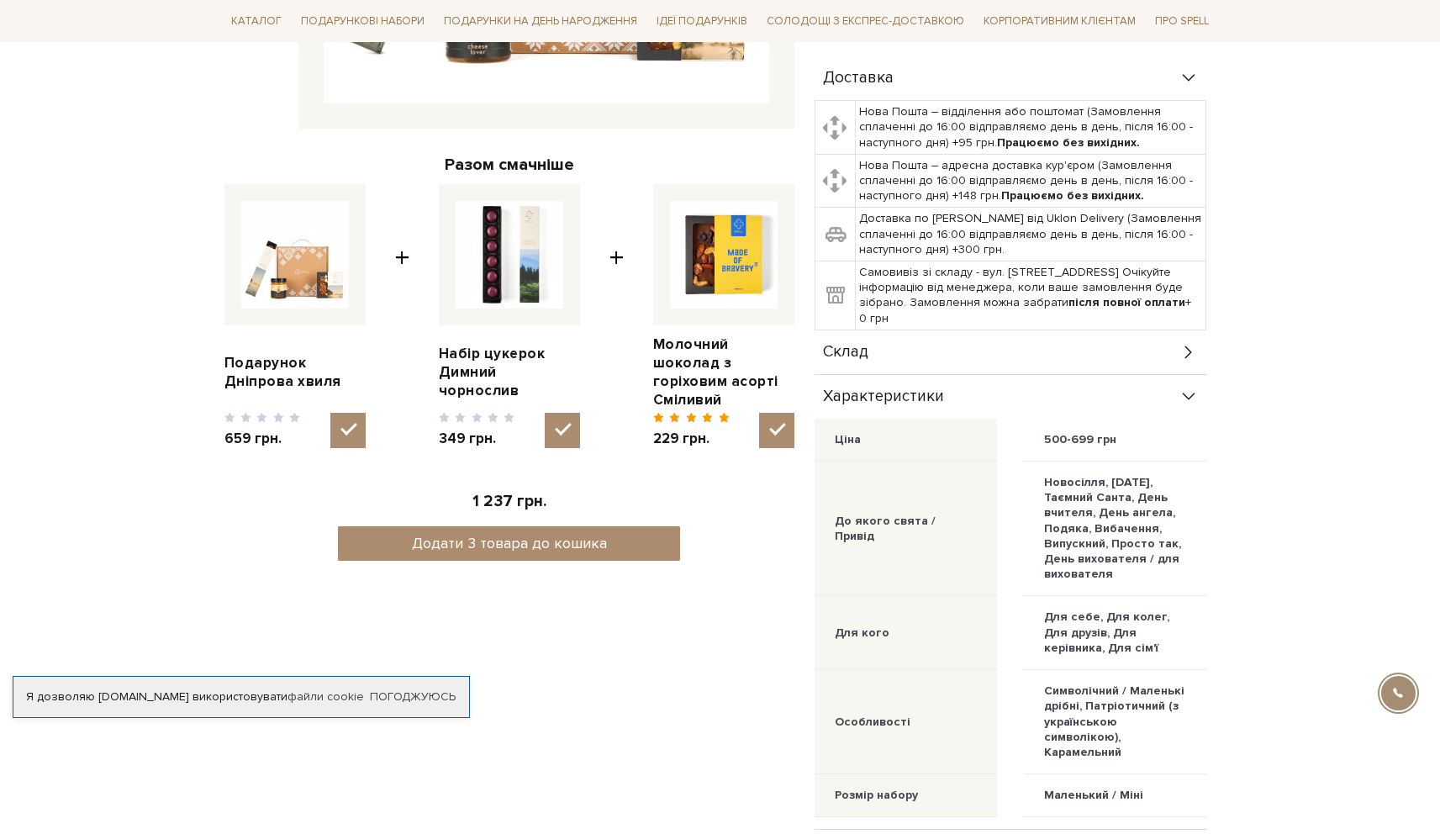
click at [919, 359] on div "Склад" at bounding box center [1011, 352] width 392 height 44
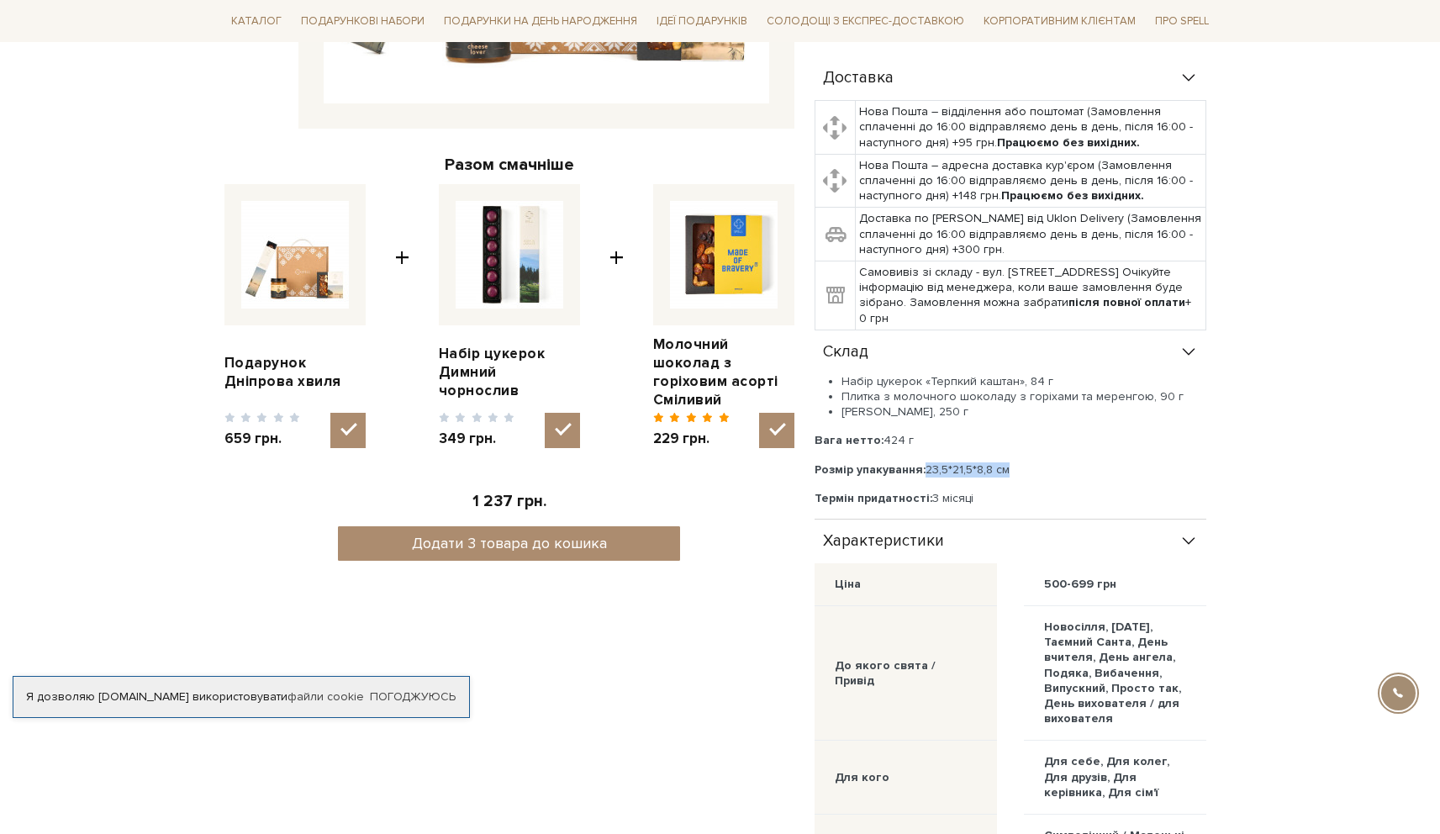
drag, startPoint x: 928, startPoint y: 470, endPoint x: 1024, endPoint y: 466, distance: 95.9
click at [1024, 466] on p "Розмір упакування: 23,5*21,5*8,8 см" at bounding box center [1011, 469] width 392 height 15
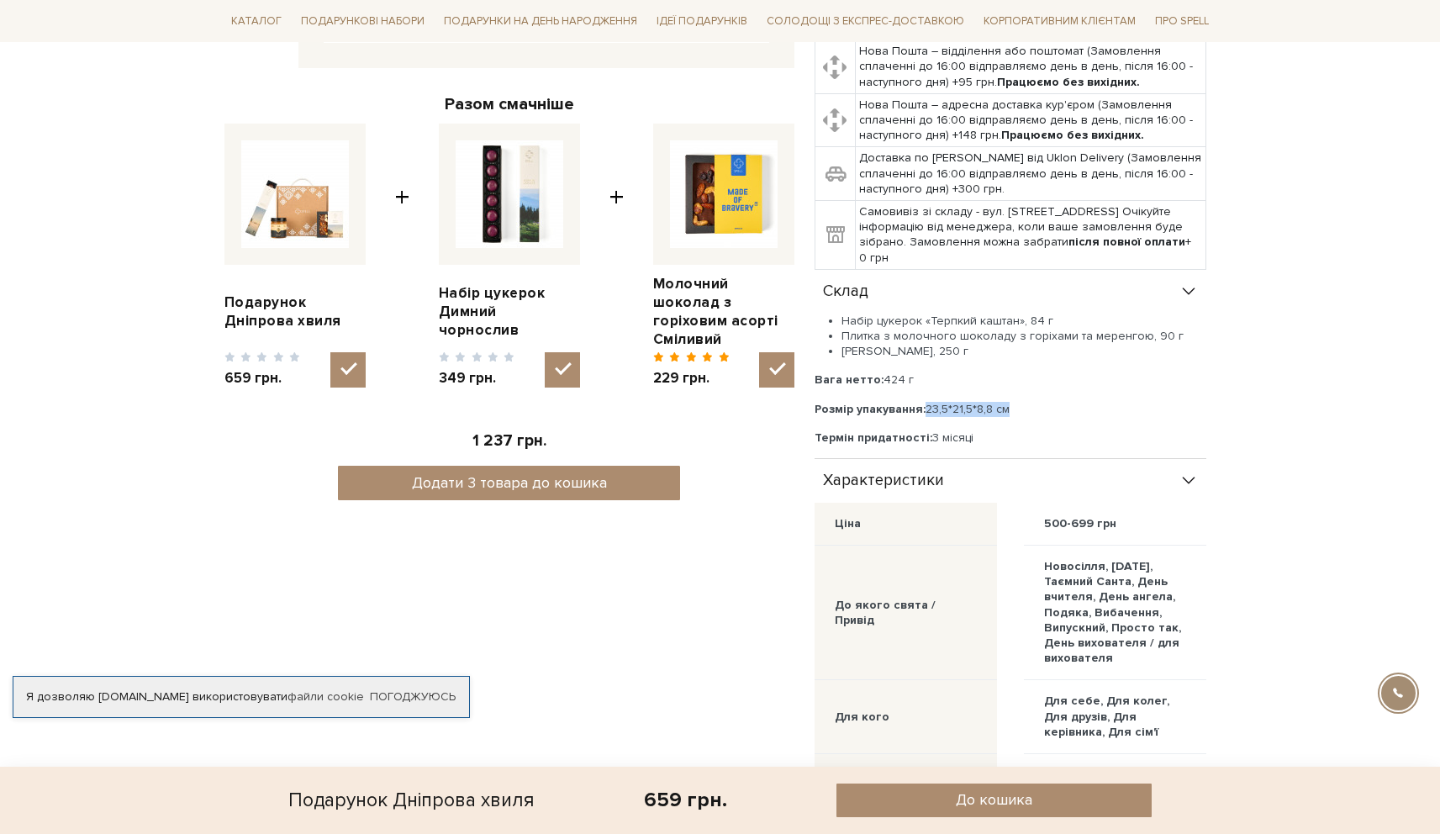
scroll to position [672, 0]
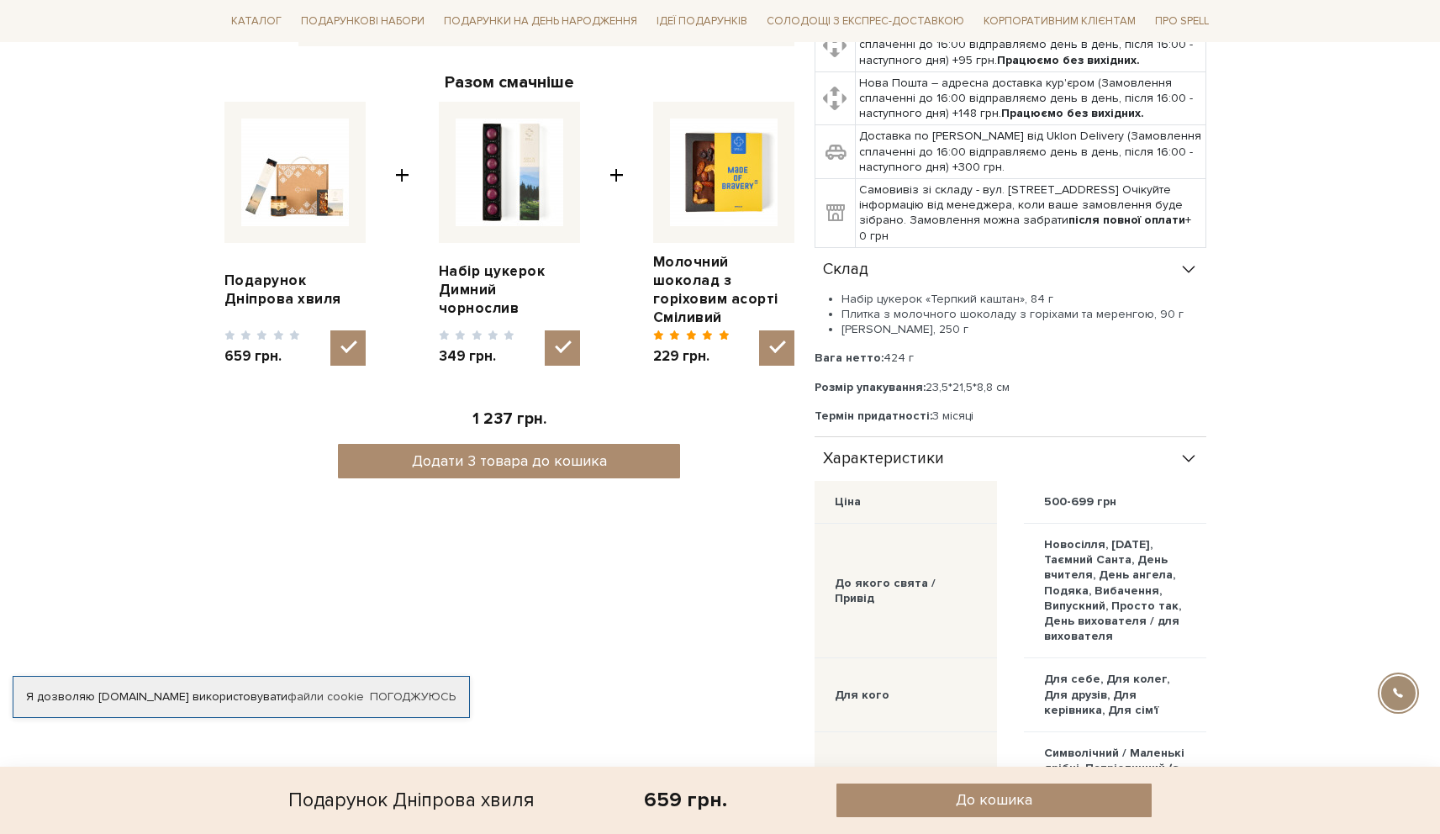
click at [721, 493] on div "Подарунок Дніпрова хвиля 0/5 Разом смачніше Подарунок Дніпрова хвиля" at bounding box center [509, 243] width 590 height 1386
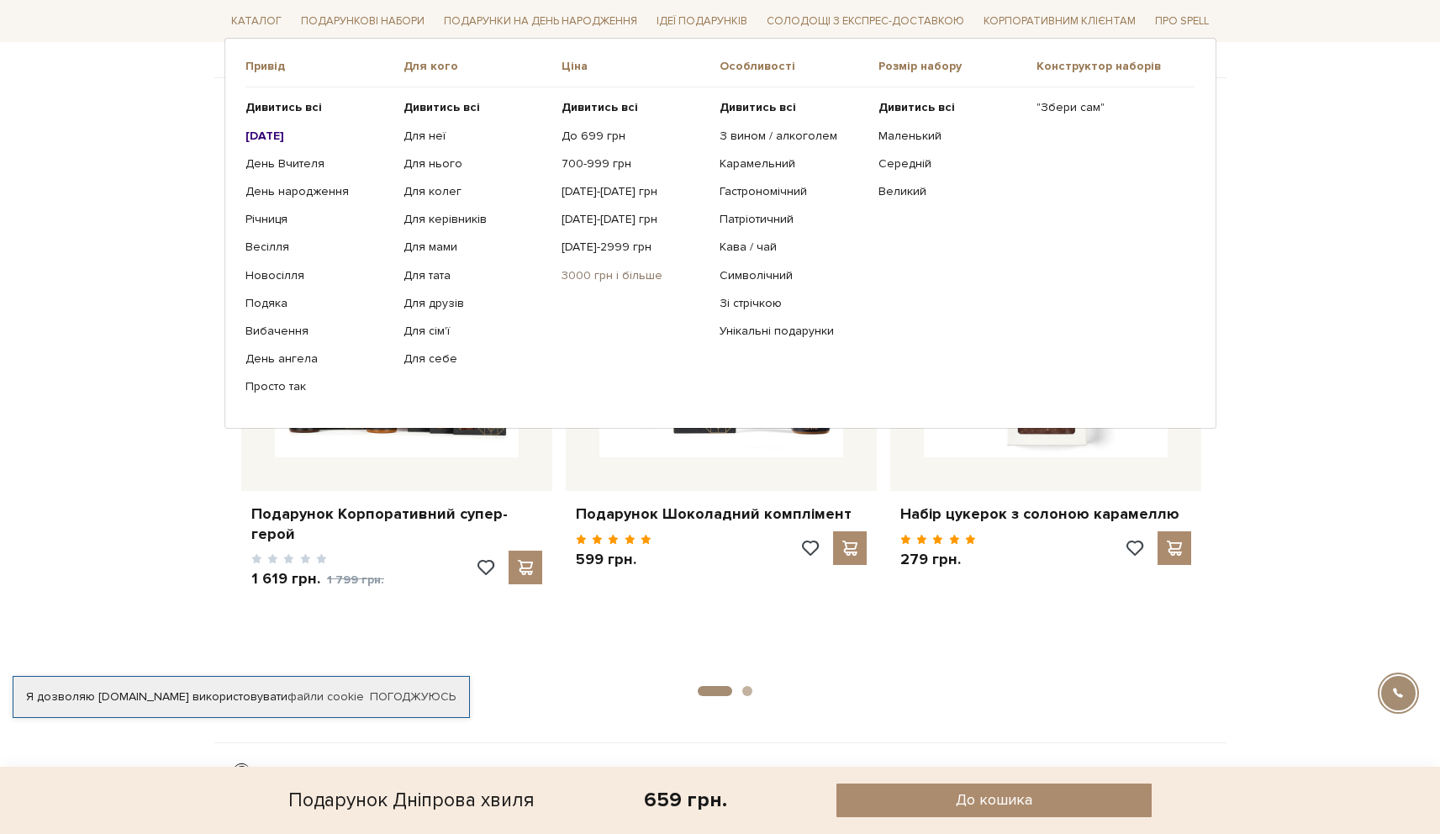
scroll to position [1767, 0]
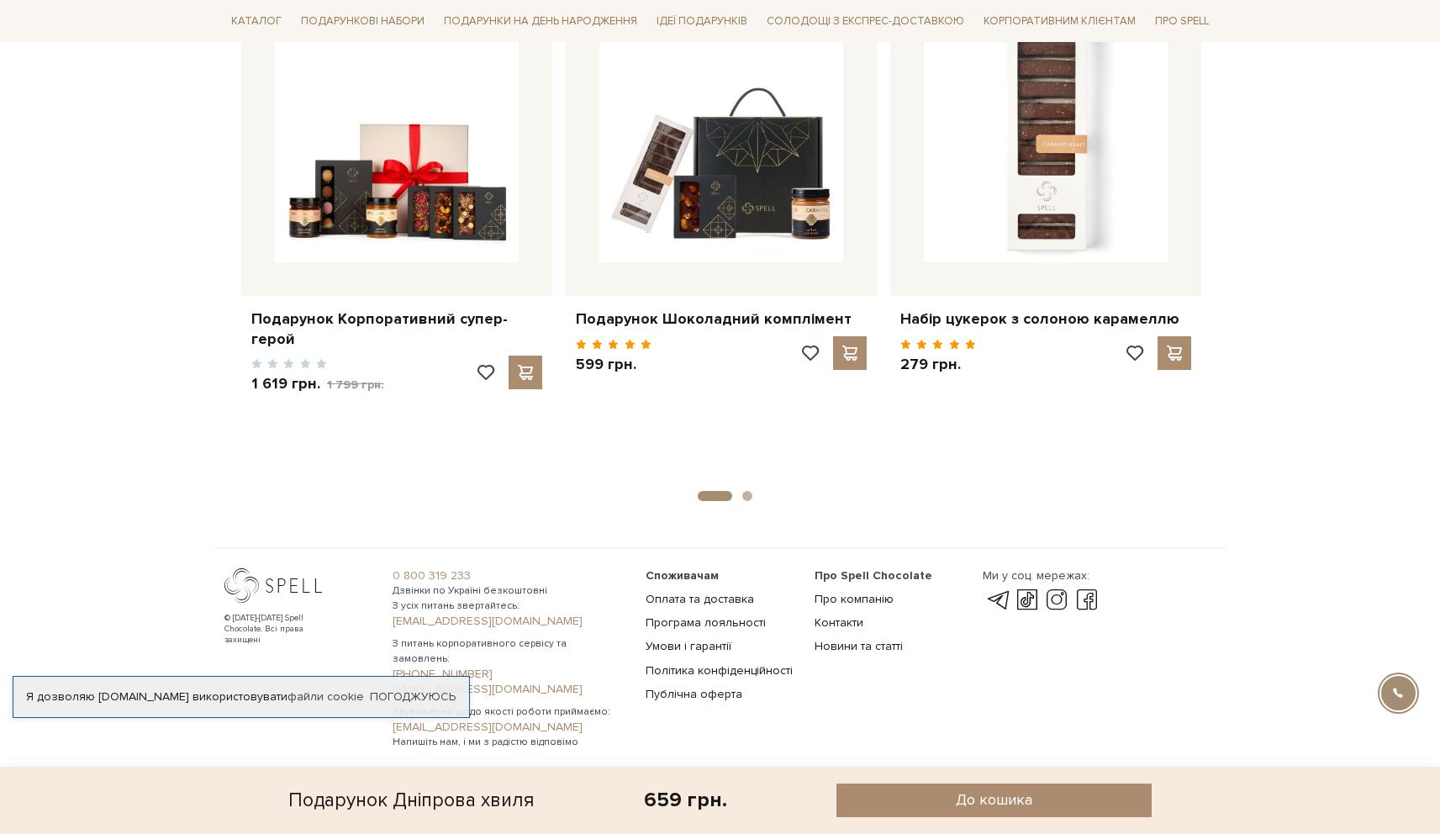
click at [427, 694] on link "Погоджуюсь" at bounding box center [413, 696] width 86 height 15
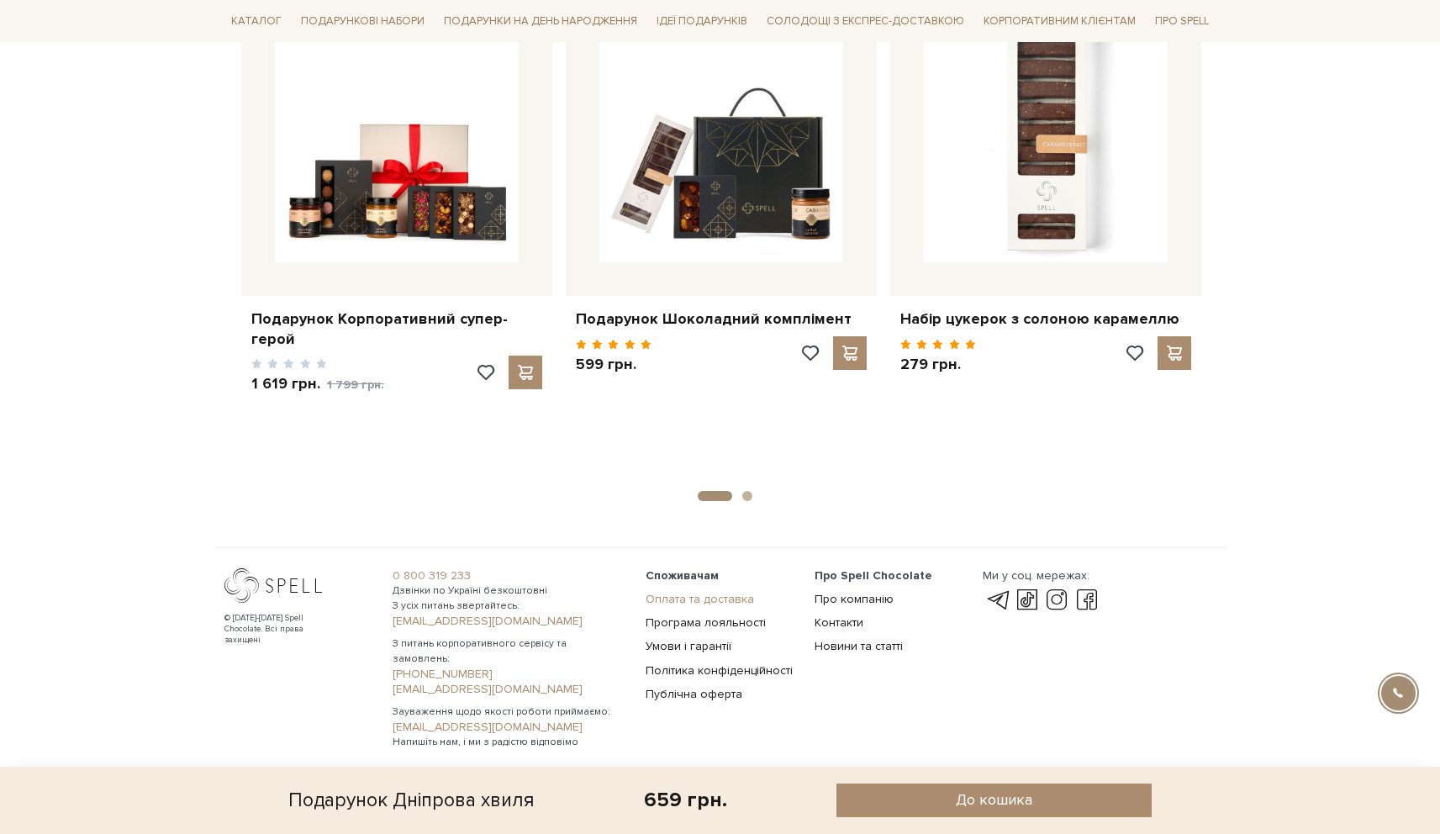
click at [701, 599] on link "Оплата та доставка" at bounding box center [700, 599] width 108 height 14
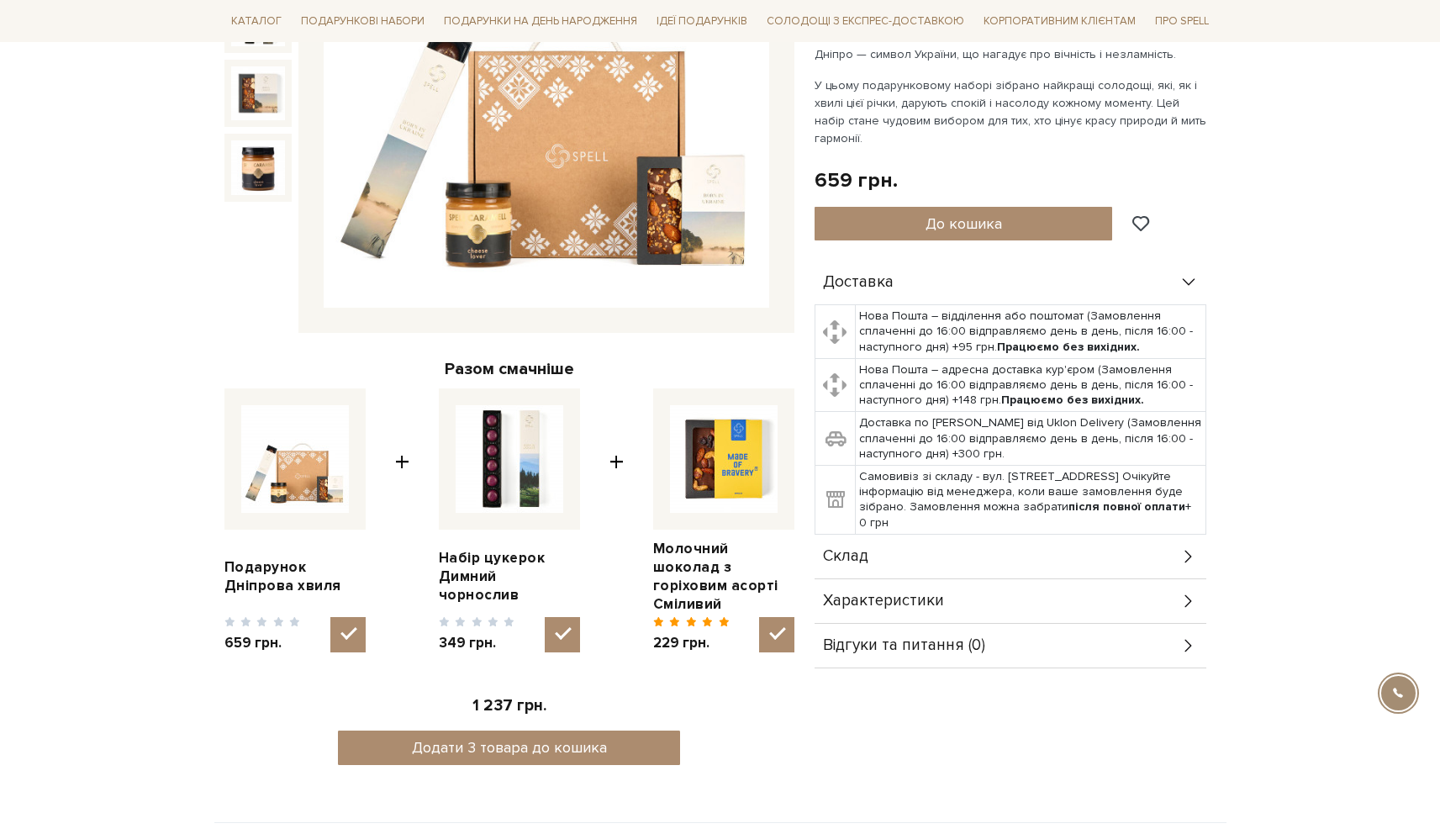
scroll to position [432, 0]
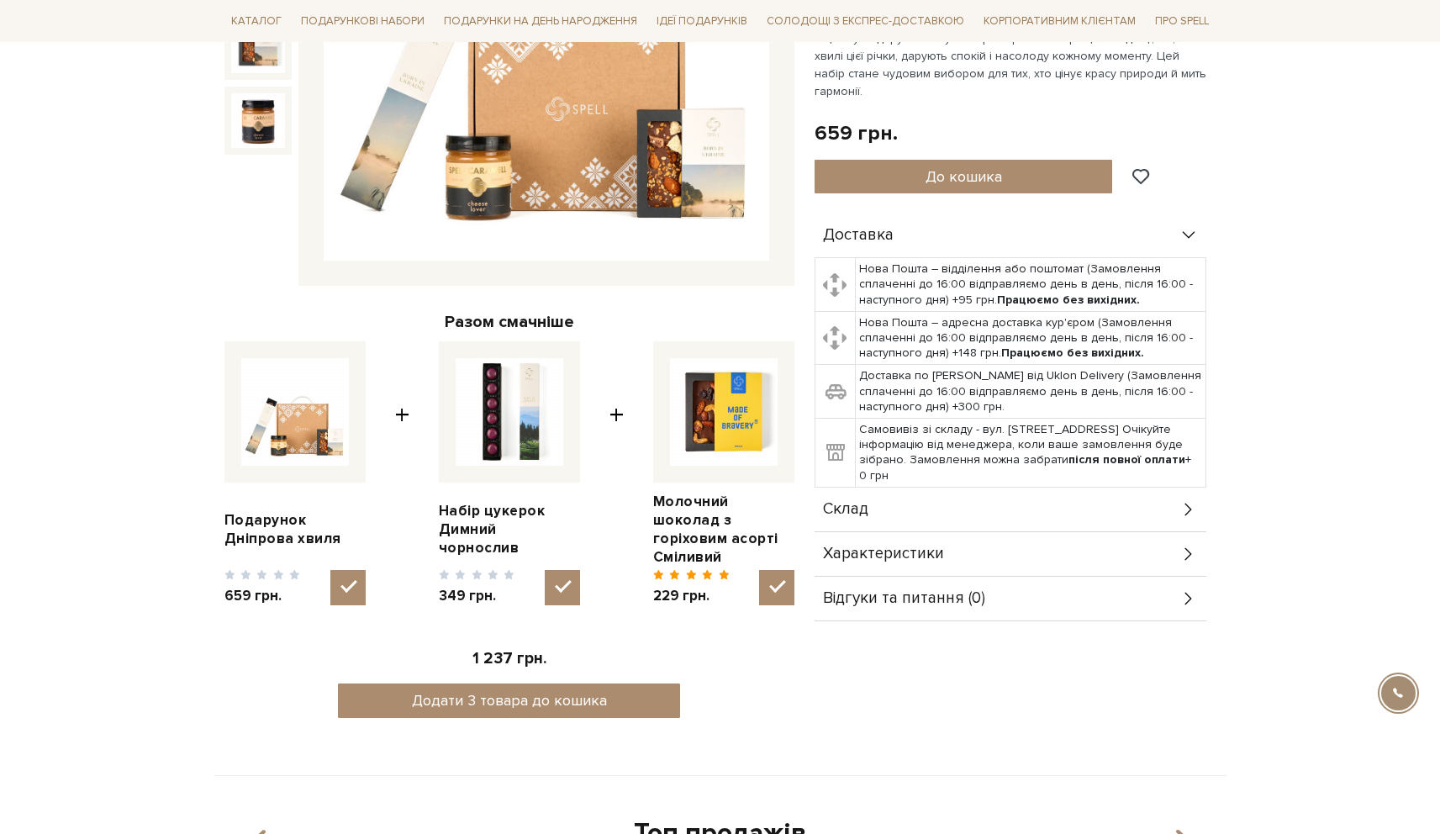
click at [932, 516] on div "Склад" at bounding box center [1011, 510] width 392 height 44
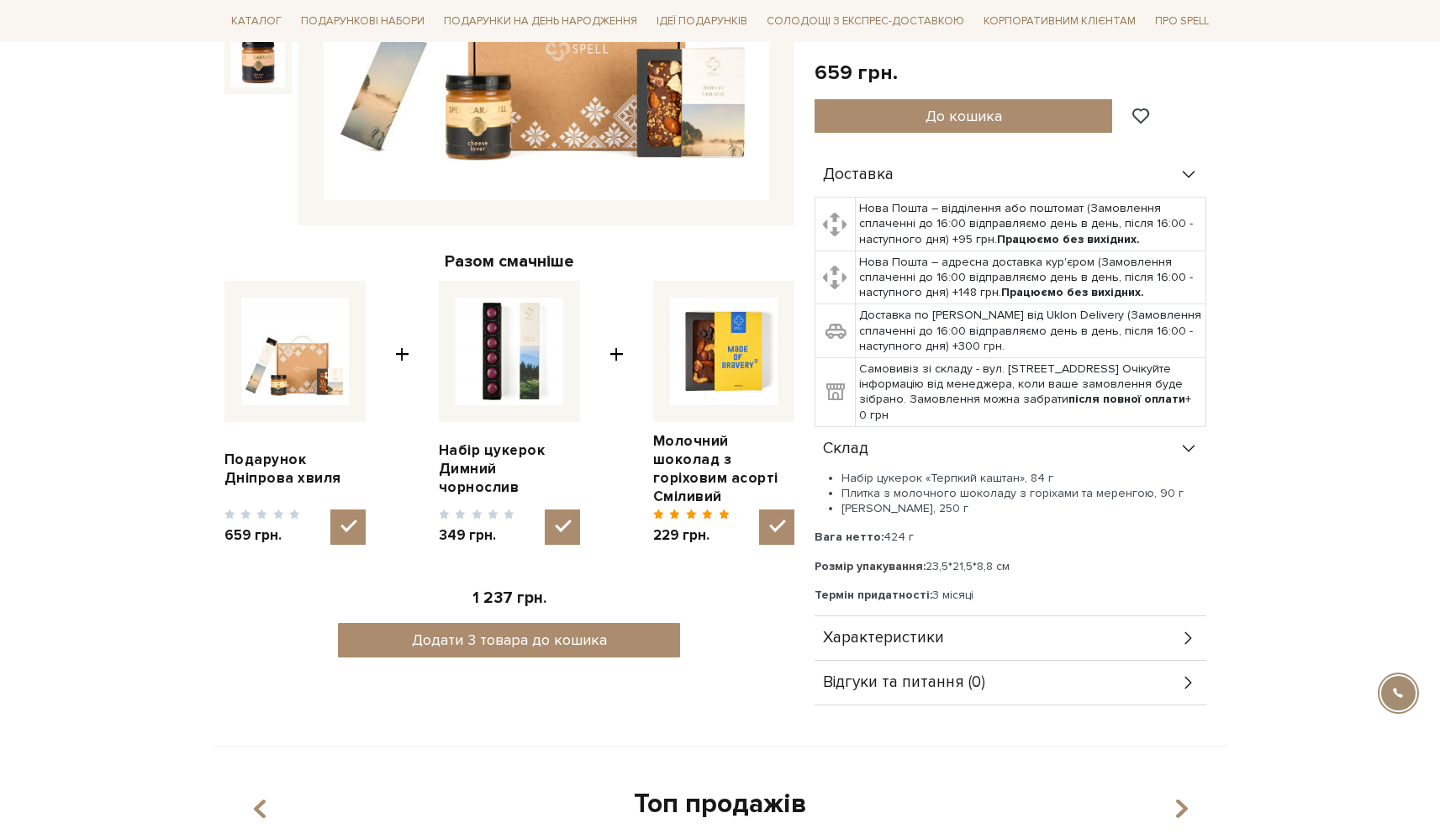
click at [949, 631] on div "Характеристики" at bounding box center [1011, 638] width 392 height 44
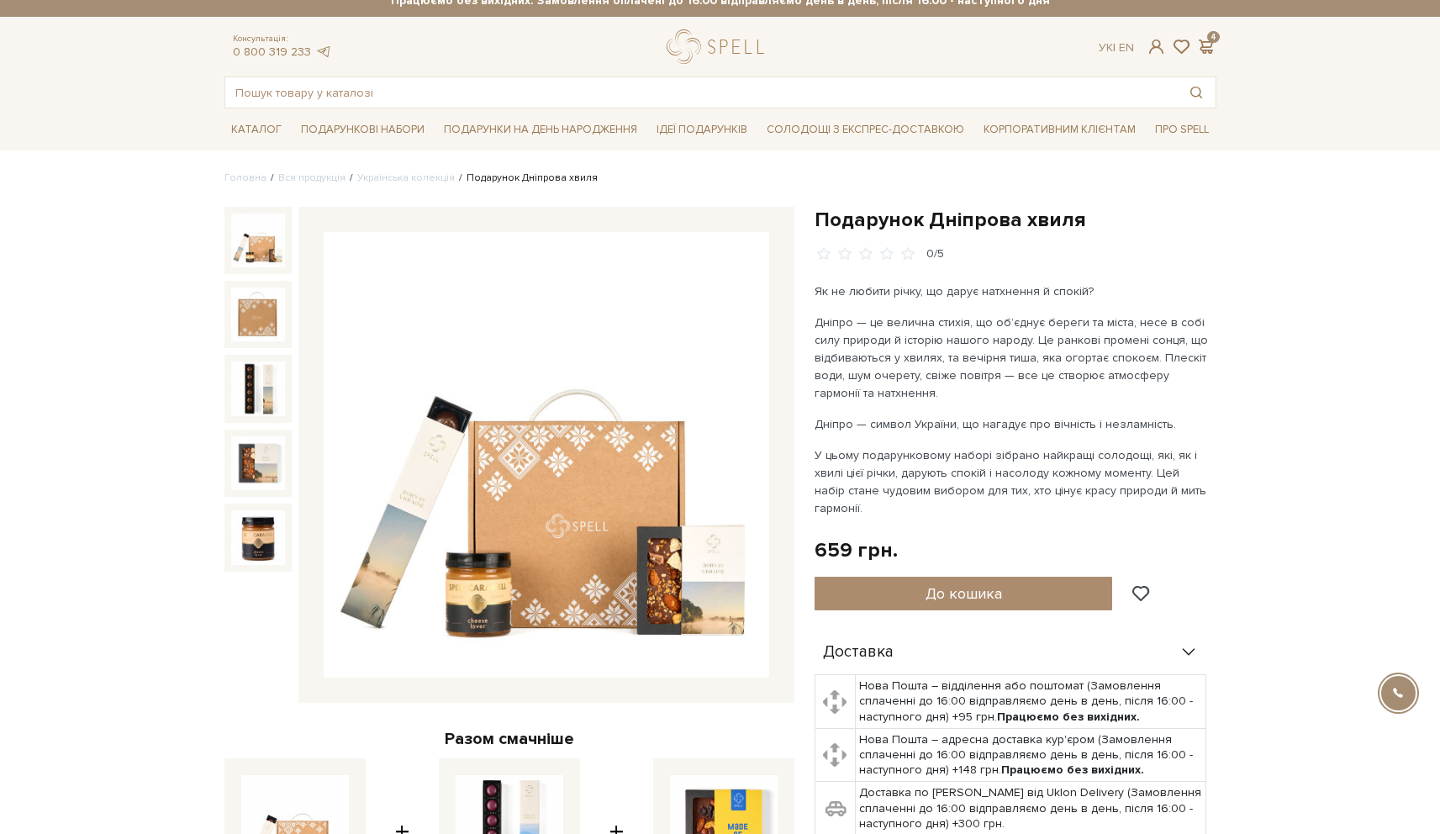
scroll to position [8, 0]
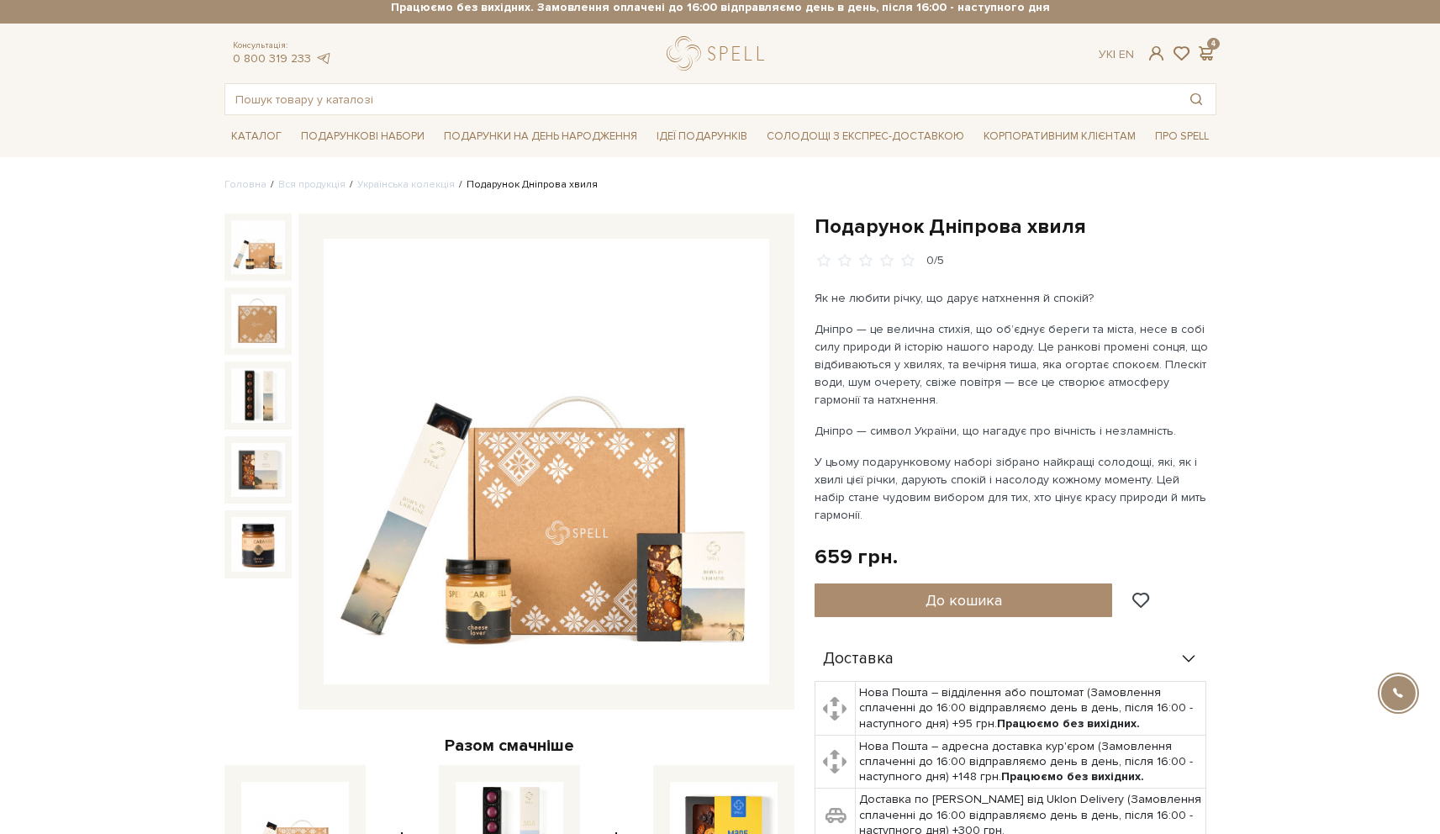
click at [954, 372] on p "Дніпро — це велична стихія, що об’єднує береги та міста, несе в собі силу приро…" at bounding box center [1012, 364] width 394 height 88
click at [948, 418] on div "Як не любити річку, що дарує натхнення й спокій? Дніпро — це велична стихія, що…" at bounding box center [1012, 406] width 394 height 235
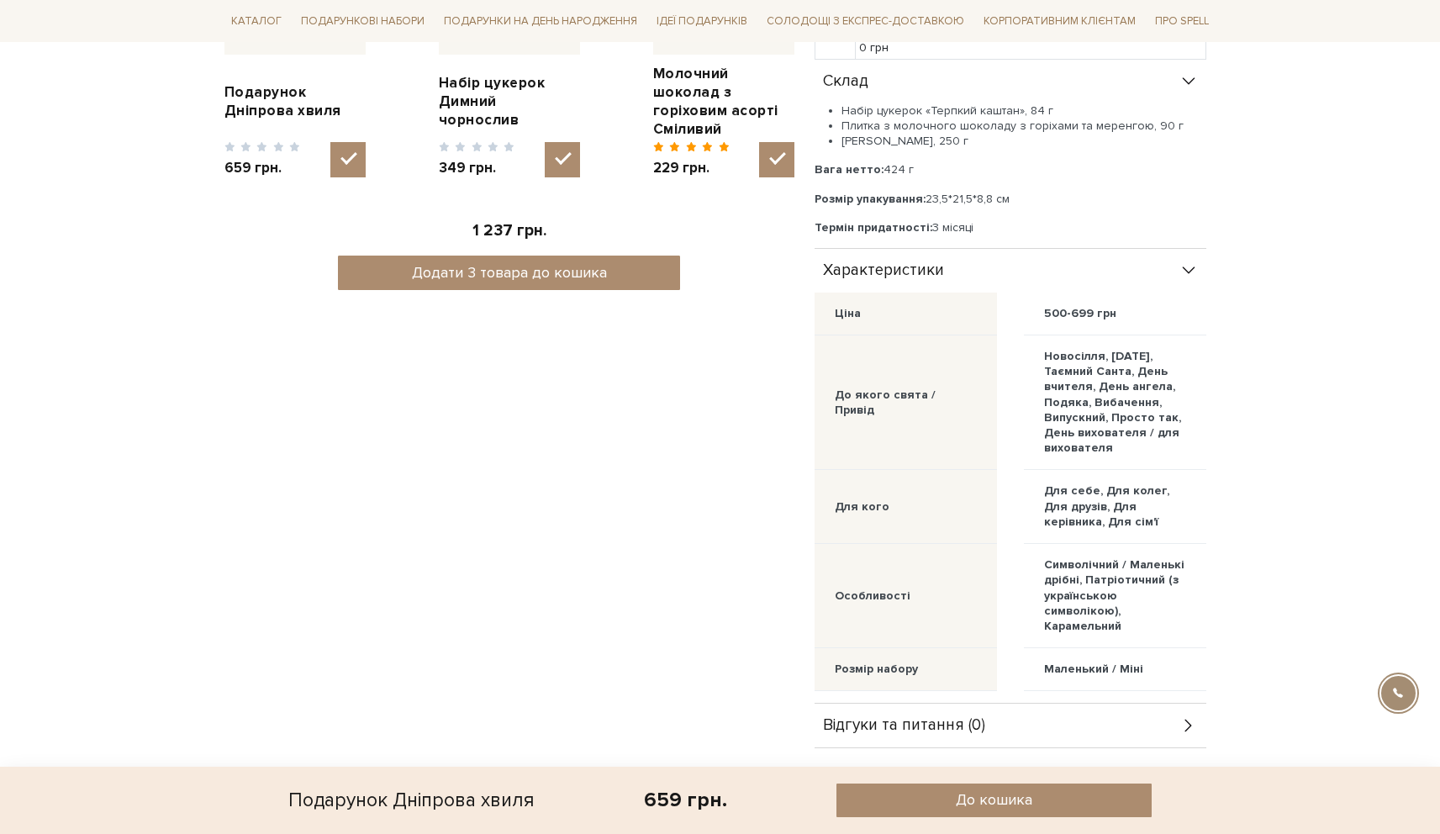
scroll to position [858, 0]
drag, startPoint x: 1032, startPoint y: 306, endPoint x: 1125, endPoint y: 315, distance: 93.8
click at [1125, 315] on div "500-699 грн" at bounding box center [1115, 315] width 182 height 43
click at [995, 311] on div "Ціна" at bounding box center [906, 315] width 182 height 43
click at [1053, 314] on div "500-699 грн" at bounding box center [1080, 315] width 72 height 15
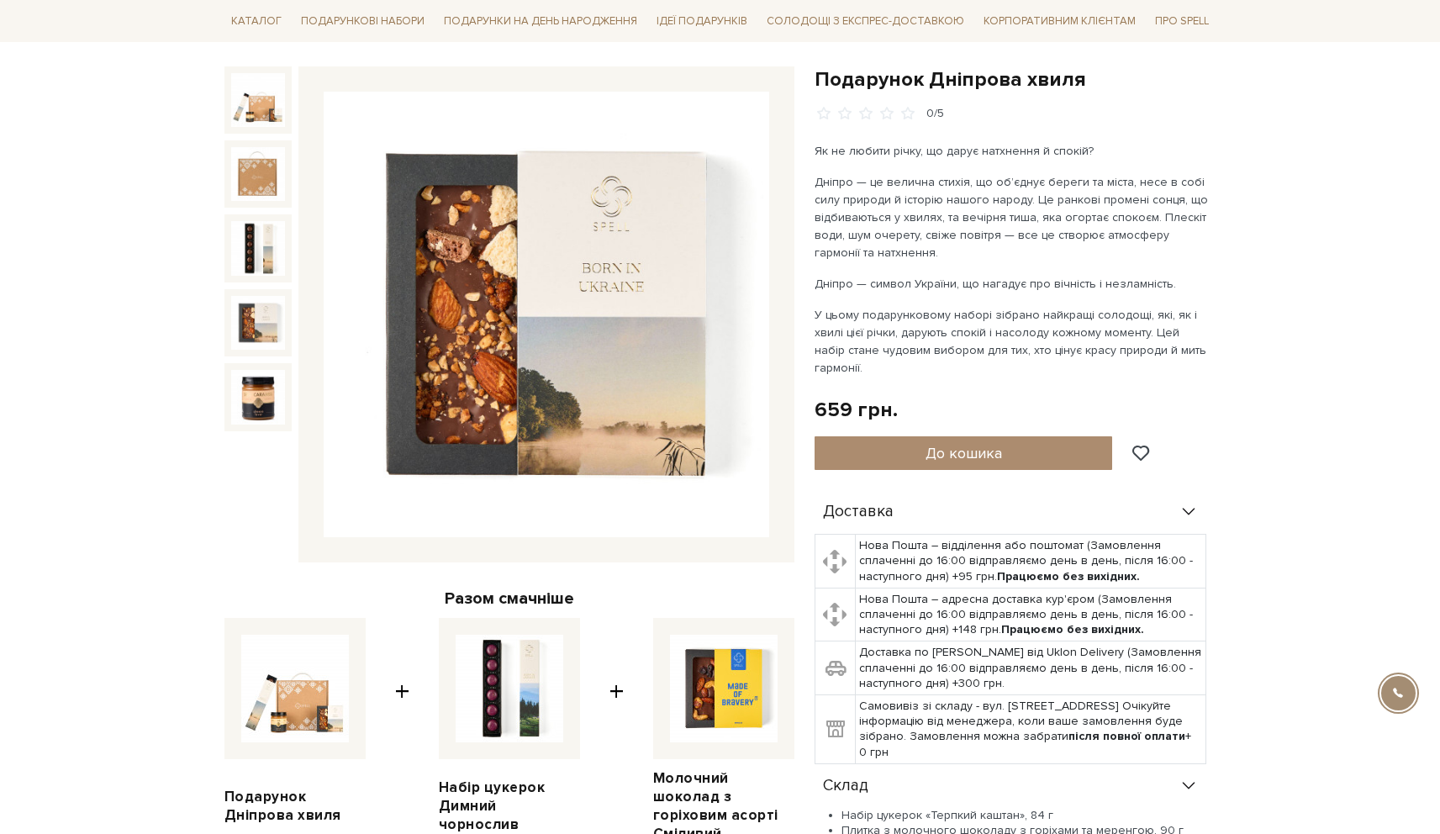
scroll to position [162, 0]
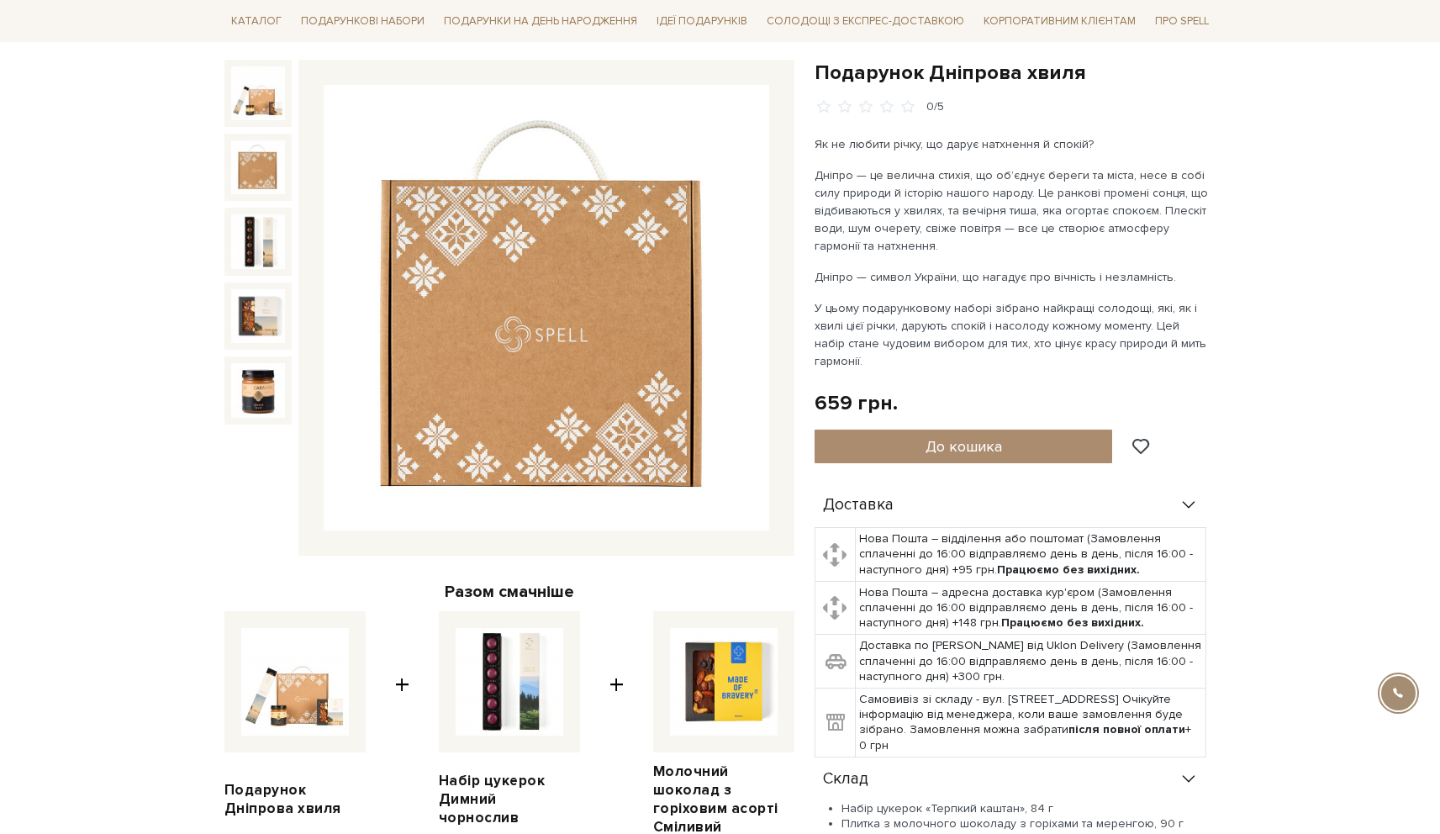
click at [246, 151] on img at bounding box center [258, 167] width 54 height 54
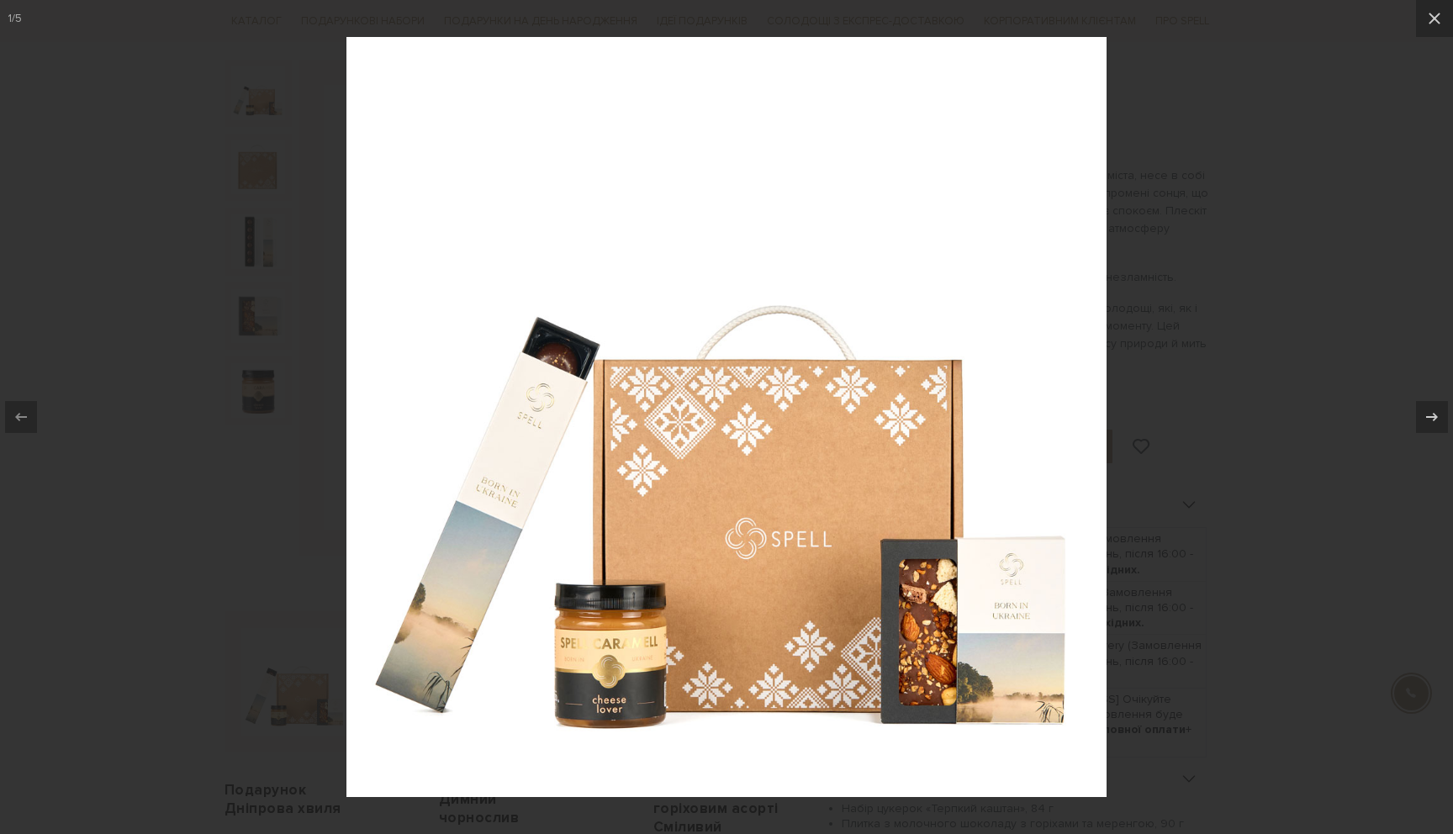
click at [1160, 378] on div at bounding box center [726, 417] width 1453 height 834
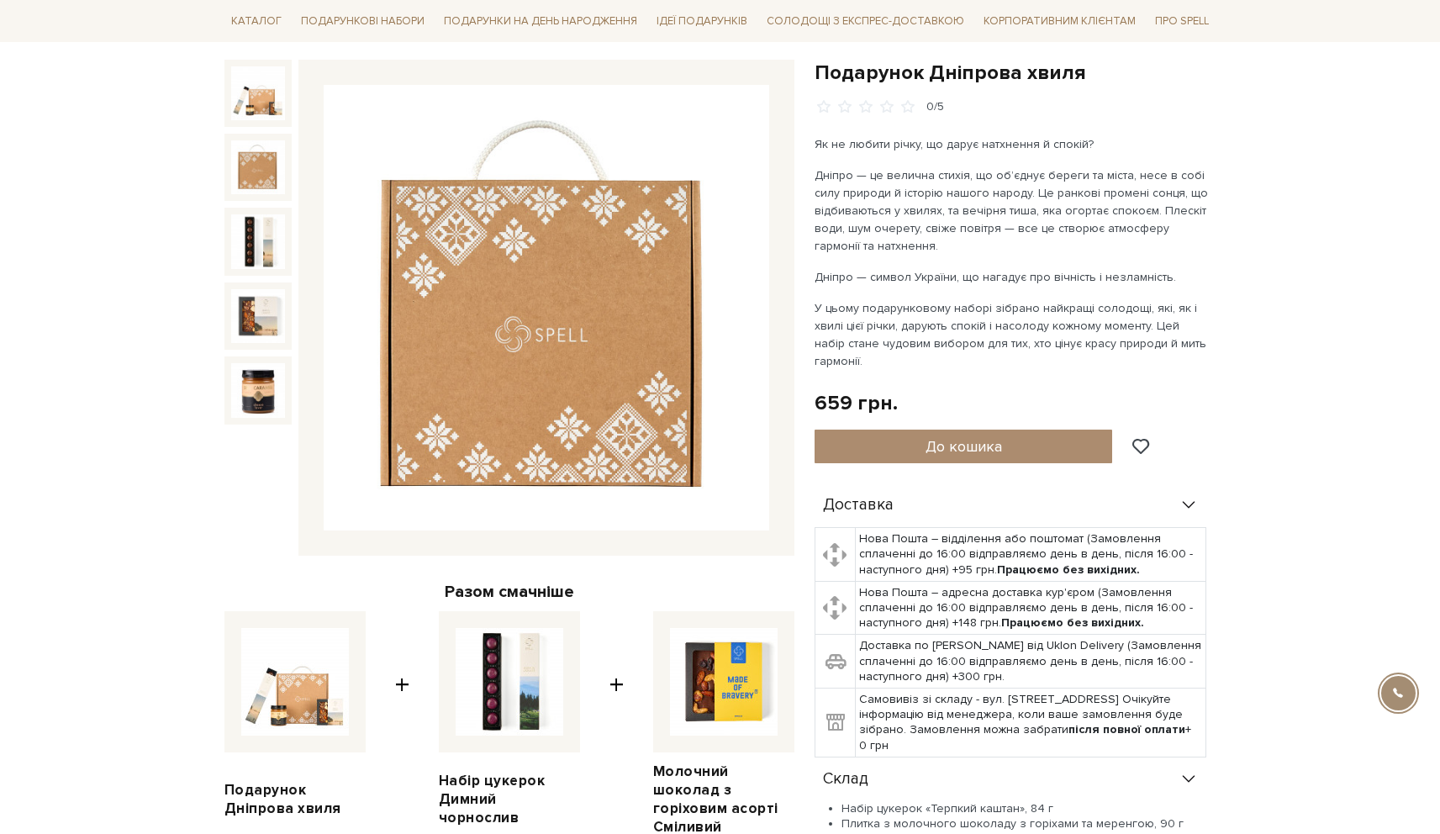
click at [923, 256] on div "Як не любити річку, що дарує натхнення й спокій? Дніпро — це велична стихія, що…" at bounding box center [1012, 252] width 394 height 235
click at [952, 275] on p "Дніпро — символ України, що нагадує про вічність і незламність." at bounding box center [1012, 277] width 394 height 18
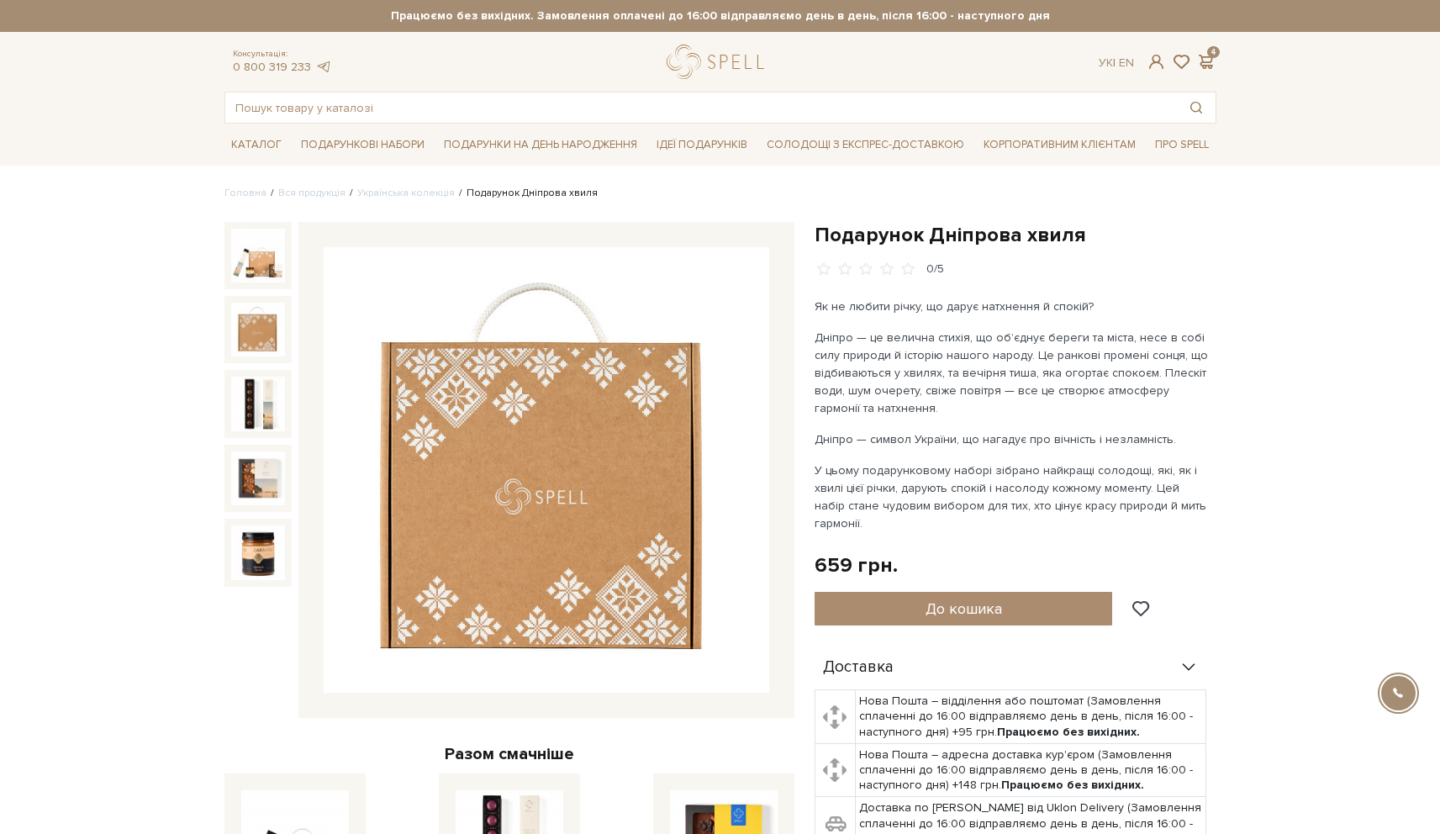
click at [945, 312] on p "Як не любити річку, що дарує натхнення й спокій?" at bounding box center [1012, 307] width 394 height 18
click at [994, 331] on p "Дніпро — це велична стихія, що об’єднує береги та міста, несе в собі силу приро…" at bounding box center [1012, 373] width 394 height 88
click at [985, 373] on p "Дніпро — це велична стихія, що об’єднує береги та міста, несе в собі силу приро…" at bounding box center [1012, 373] width 394 height 88
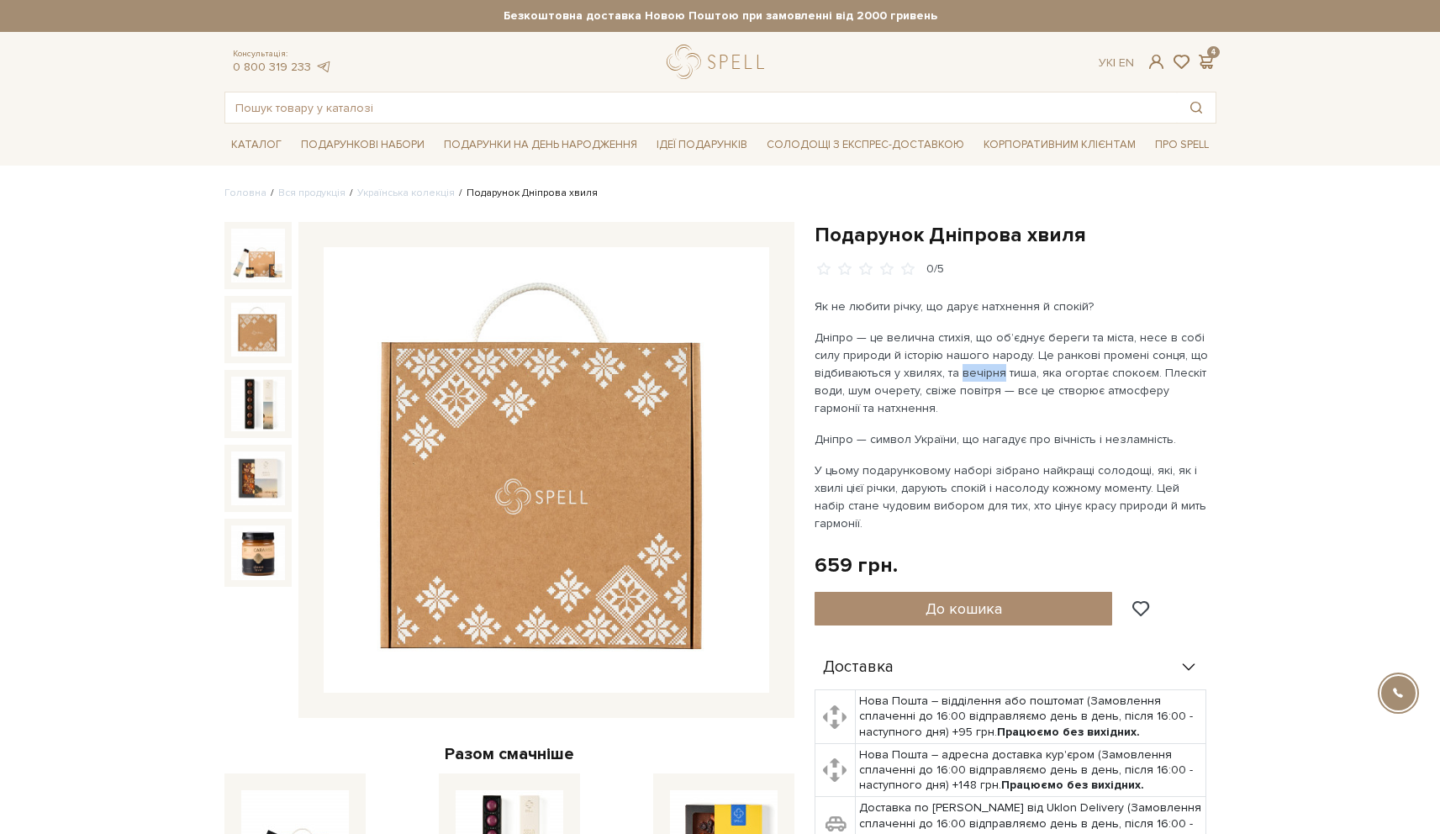
click at [985, 373] on p "Дніпро — це велична стихія, що об’єднує береги та міста, несе в собі силу приро…" at bounding box center [1012, 373] width 394 height 88
click at [1004, 349] on p "Дніпро — це велична стихія, що об’єднує береги та міста, несе в собі силу приро…" at bounding box center [1012, 373] width 394 height 88
click at [966, 363] on p "Дніпро — це велична стихія, що об’єднує береги та міста, несе в собі силу приро…" at bounding box center [1012, 373] width 394 height 88
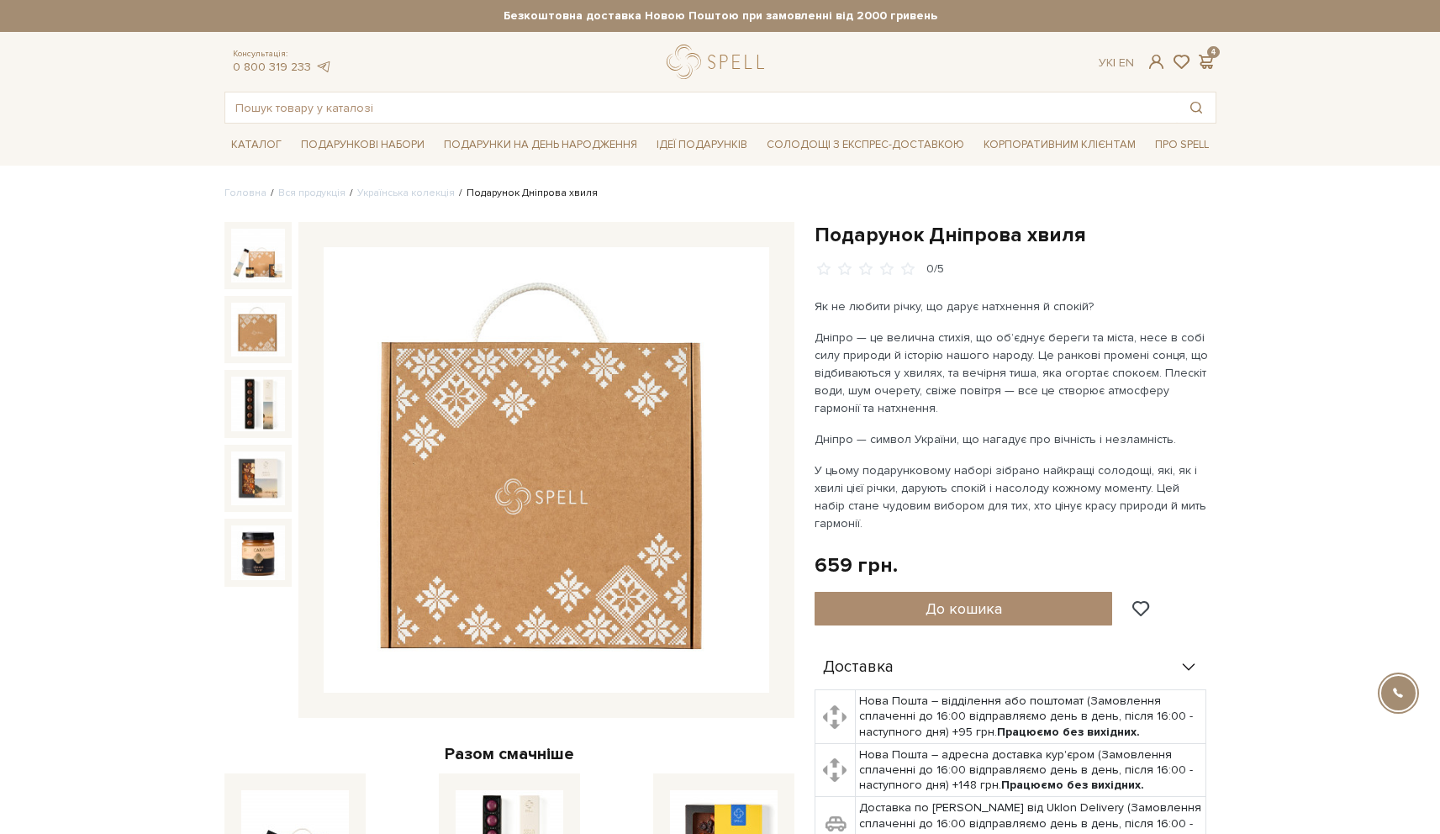
click at [959, 383] on p "Дніпро — це велична стихія, що об’єднує береги та міста, несе в собі силу приро…" at bounding box center [1012, 373] width 394 height 88
click at [938, 383] on p "Дніпро — це велична стихія, що об’єднує береги та міста, несе в собі силу приро…" at bounding box center [1012, 373] width 394 height 88
click at [1048, 383] on p "Дніпро — це велична стихія, що об’єднує береги та міста, несе в собі силу приро…" at bounding box center [1012, 373] width 394 height 88
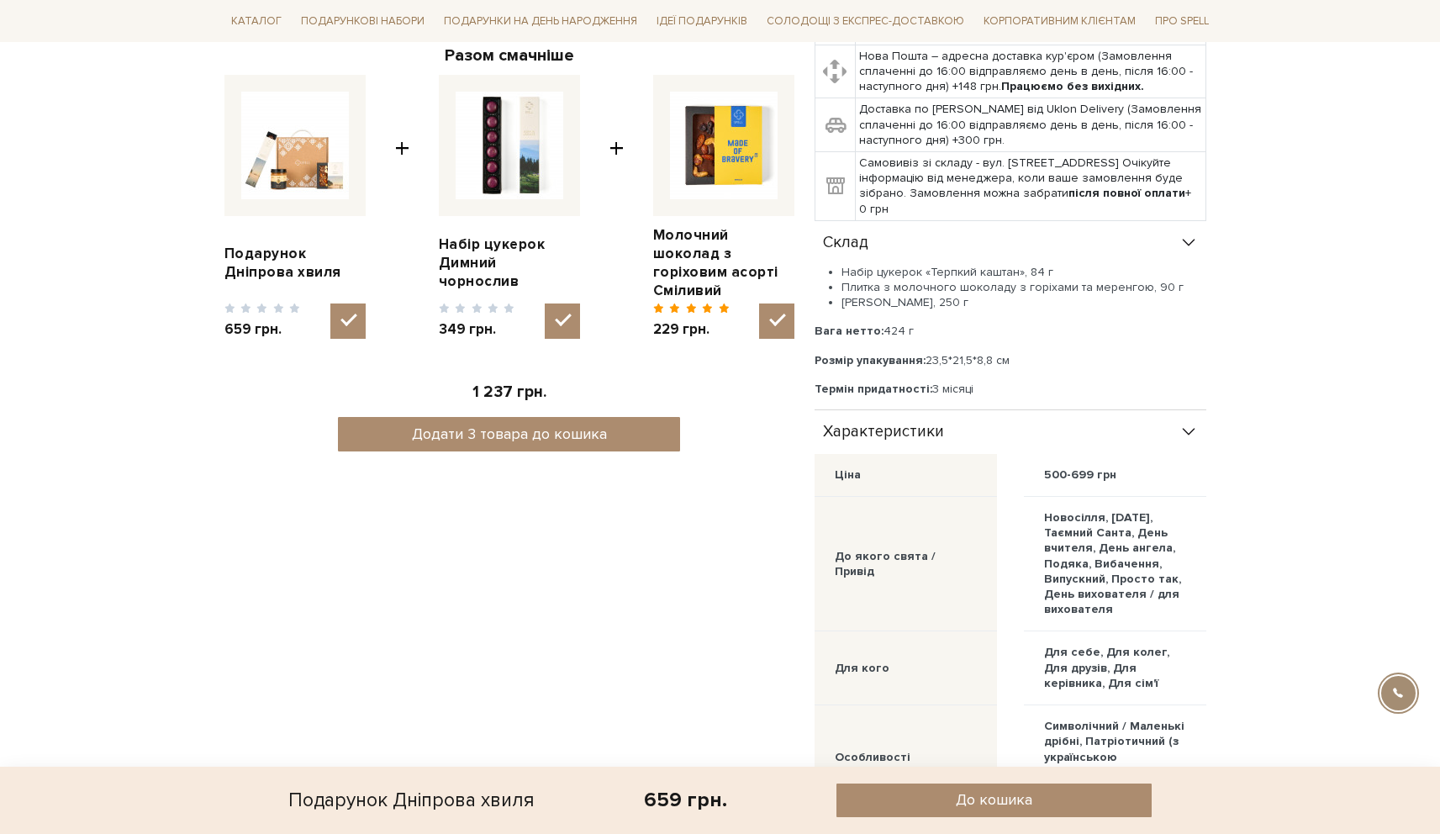
scroll to position [683, 0]
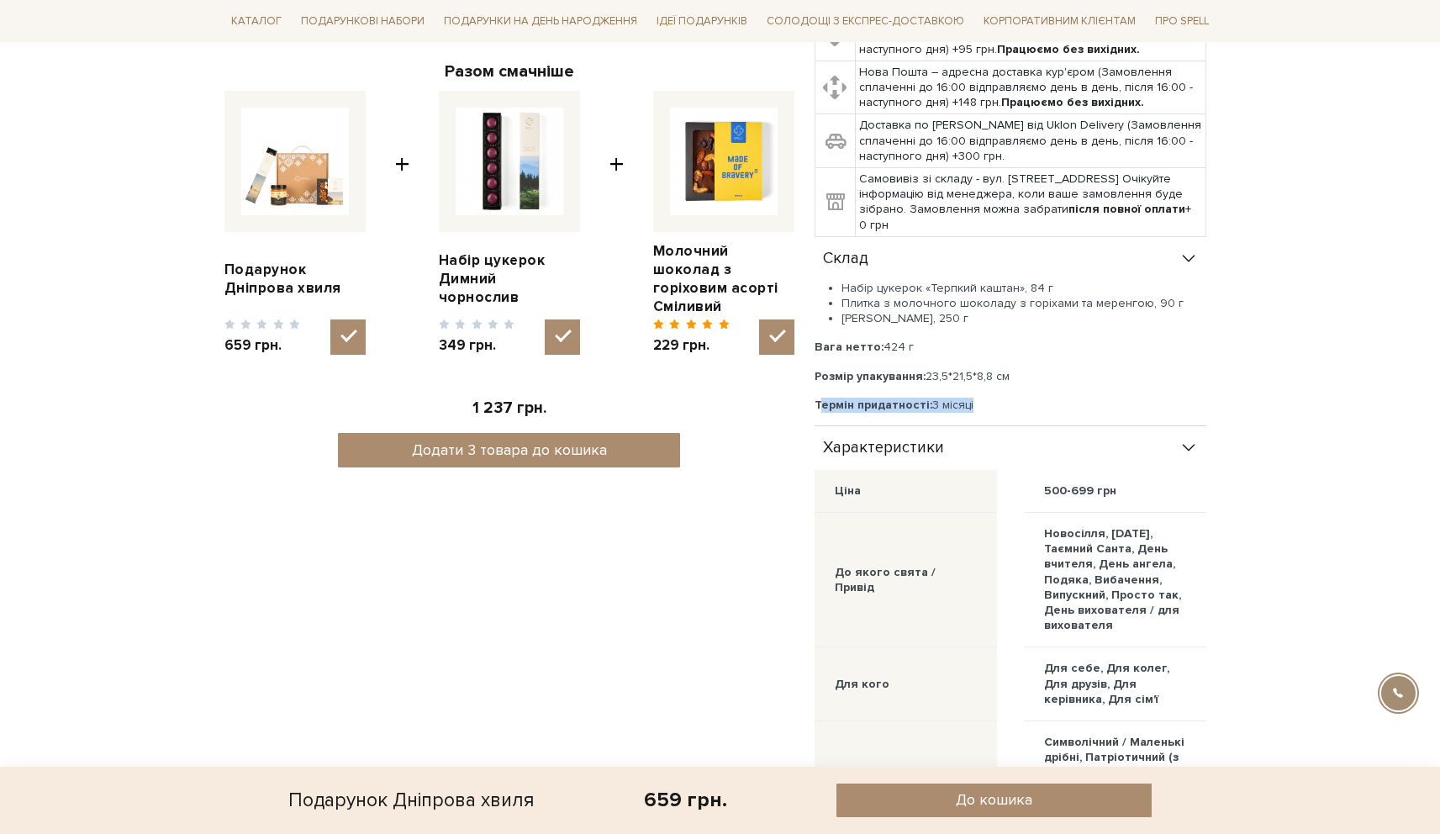
drag, startPoint x: 974, startPoint y: 402, endPoint x: 826, endPoint y: 387, distance: 148.8
click at [826, 387] on div "Набір цукерок «Терпкий каштан», 84 г Плитка з молочного шоколаду з горіхами та …" at bounding box center [1011, 347] width 392 height 132
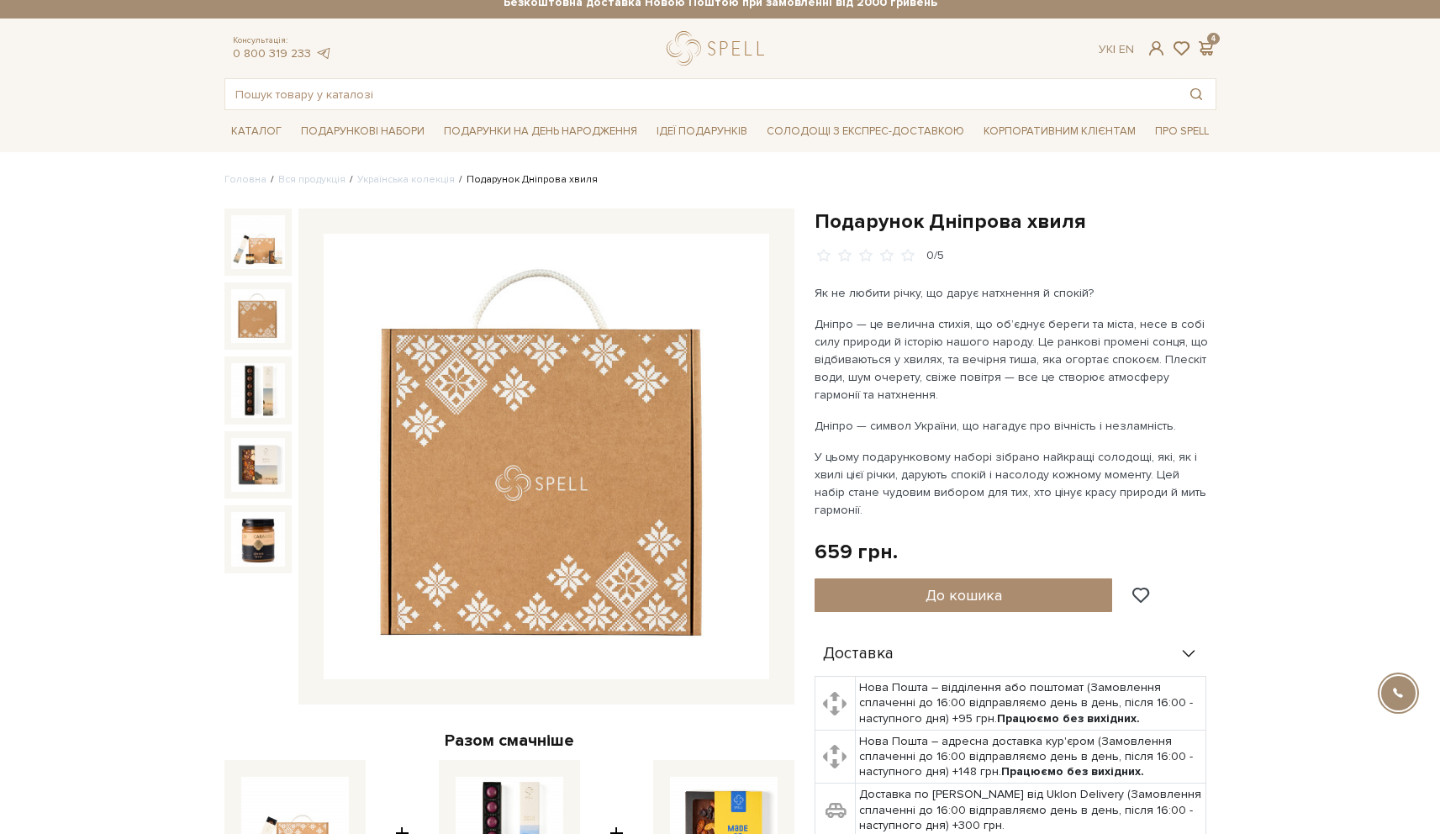
scroll to position [0, 0]
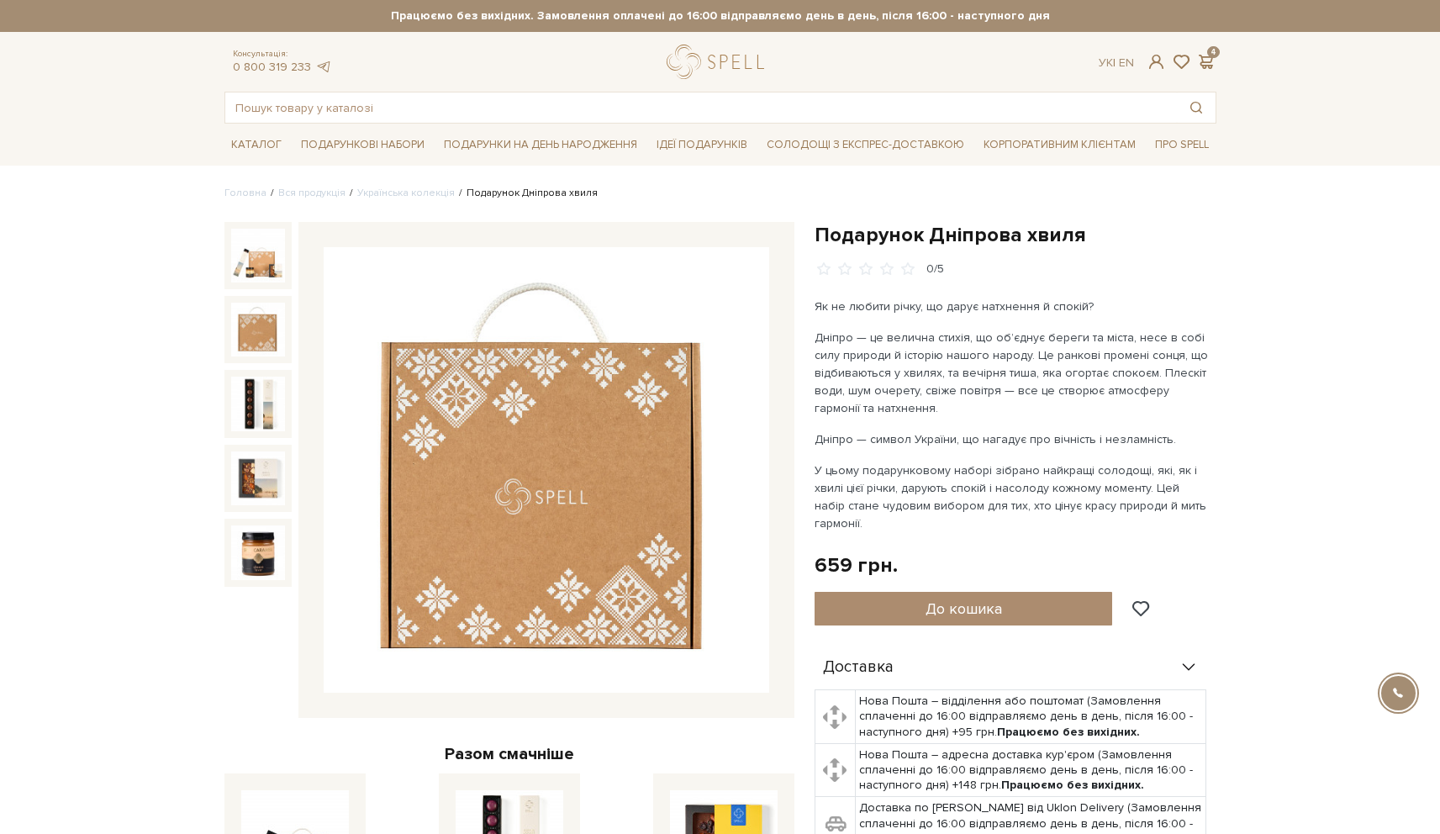
click at [936, 346] on p "Дніпро — це велична стихія, що об’єднує береги та міста, несе в собі силу приро…" at bounding box center [1012, 373] width 394 height 88
click at [955, 346] on p "Дніпро — це велична стихія, що об’єднує береги та міста, несе в собі силу приро…" at bounding box center [1012, 373] width 394 height 88
click at [662, 198] on ul "Головна Вся продукція Українська колекція Подарунок Дніпрова хвиля" at bounding box center [720, 193] width 992 height 15
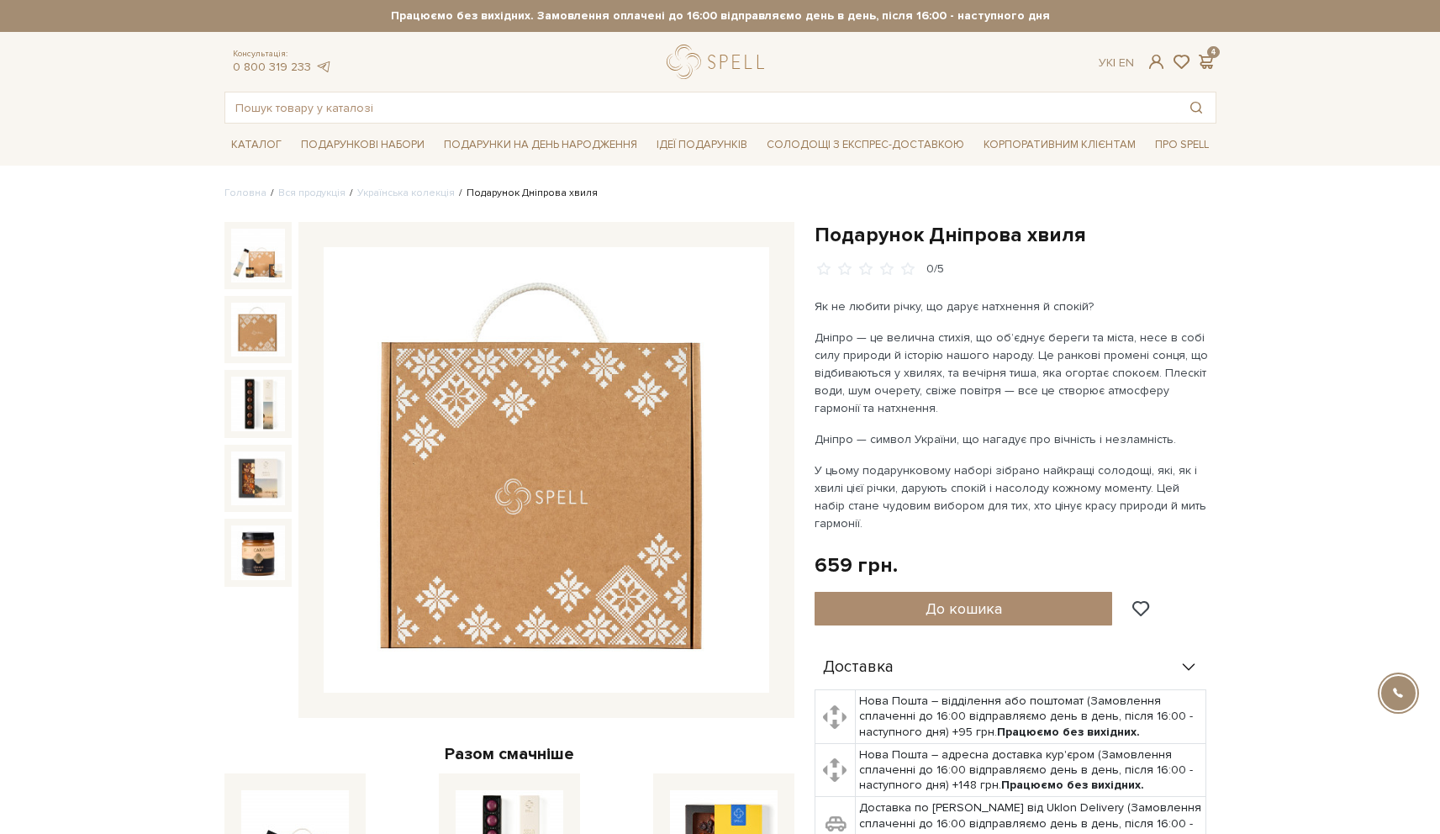
click at [1217, 61] on div "Ук | En | 4" at bounding box center [1157, 62] width 137 height 15
click at [1212, 59] on span at bounding box center [1206, 62] width 20 height 18
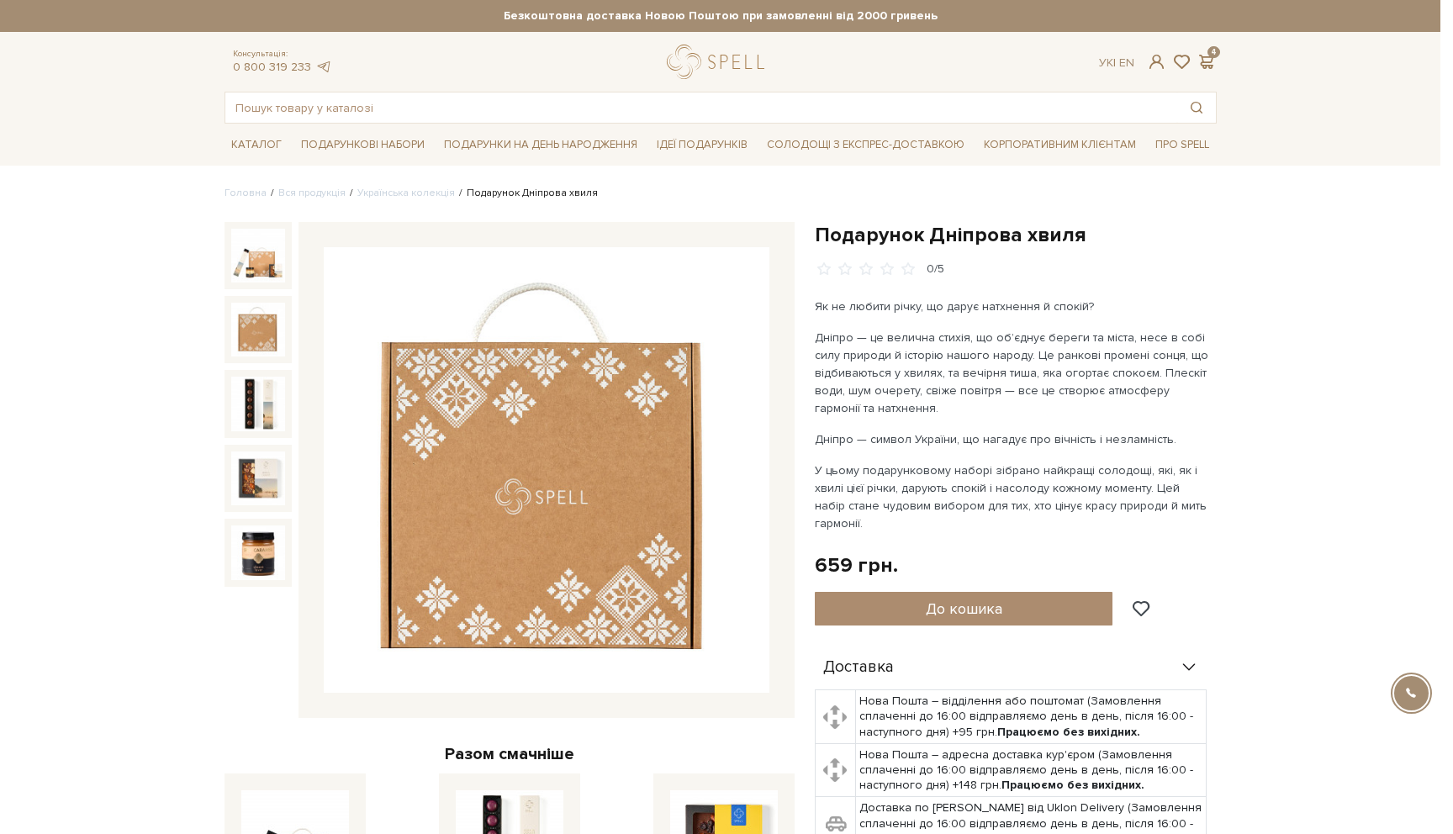
click at [767, 187] on div at bounding box center [726, 417] width 1453 height 834
